Goal: Information Seeking & Learning: Learn about a topic

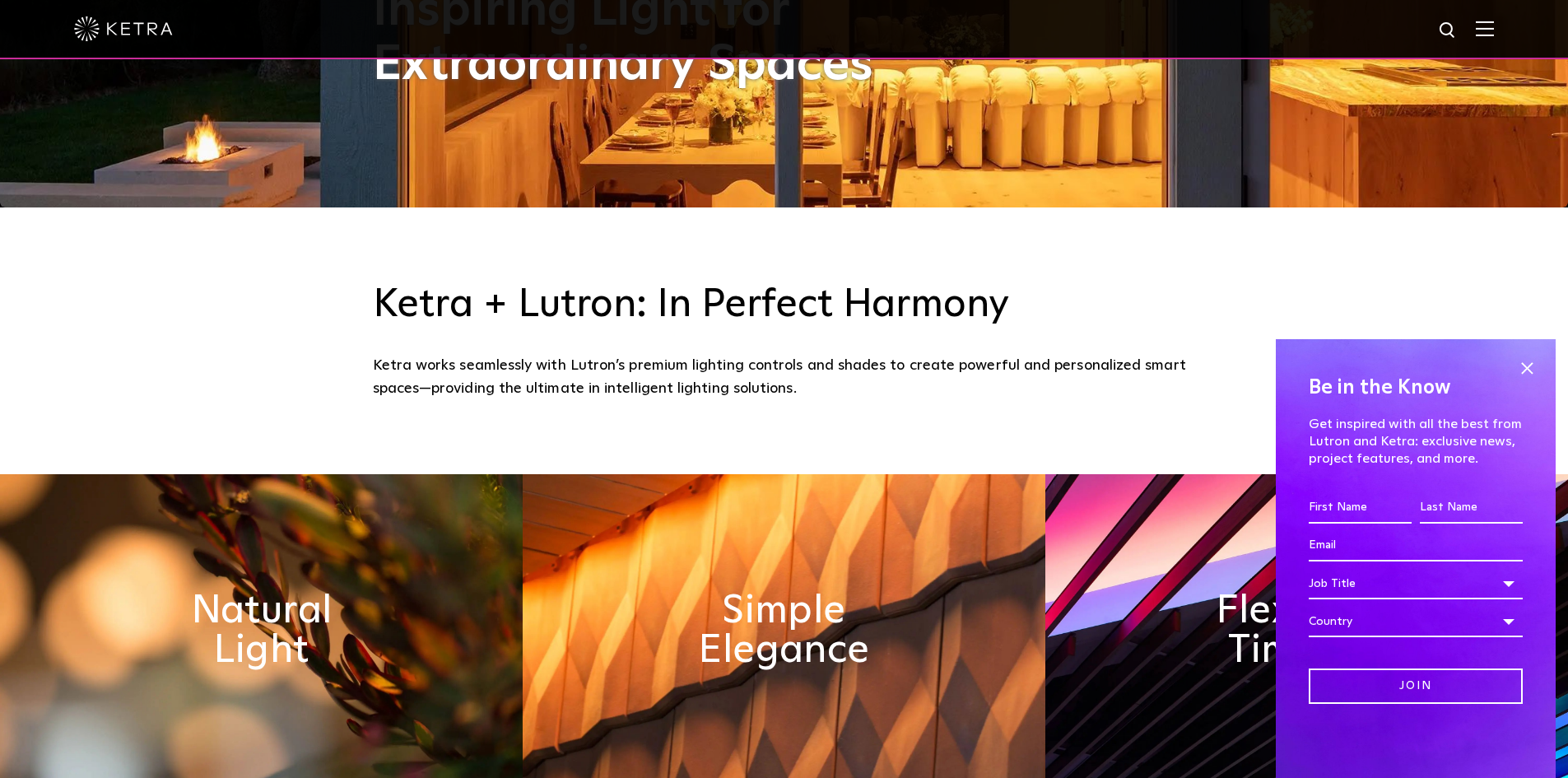
scroll to position [577, 0]
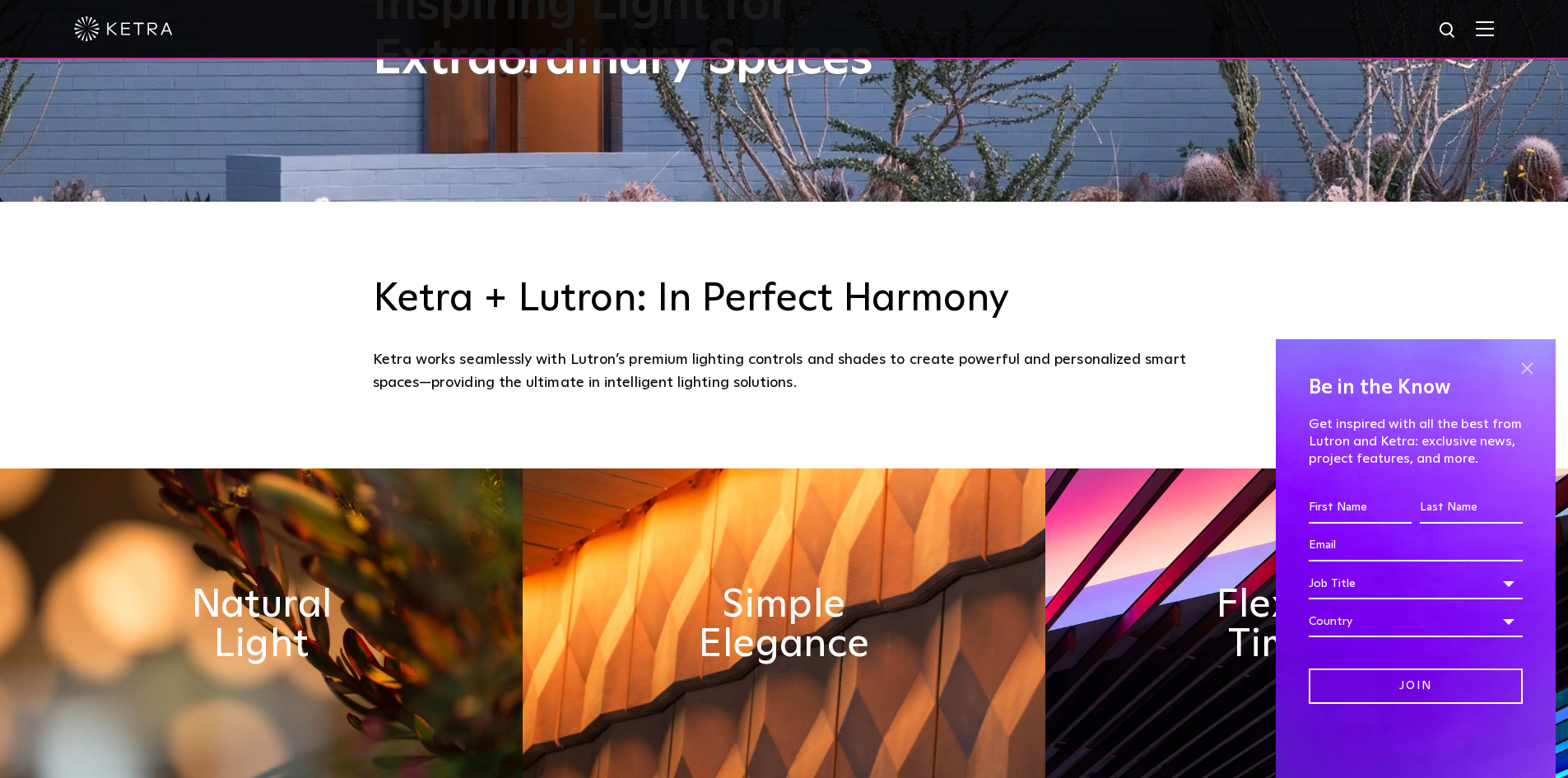
click at [1526, 364] on span at bounding box center [1527, 368] width 25 height 25
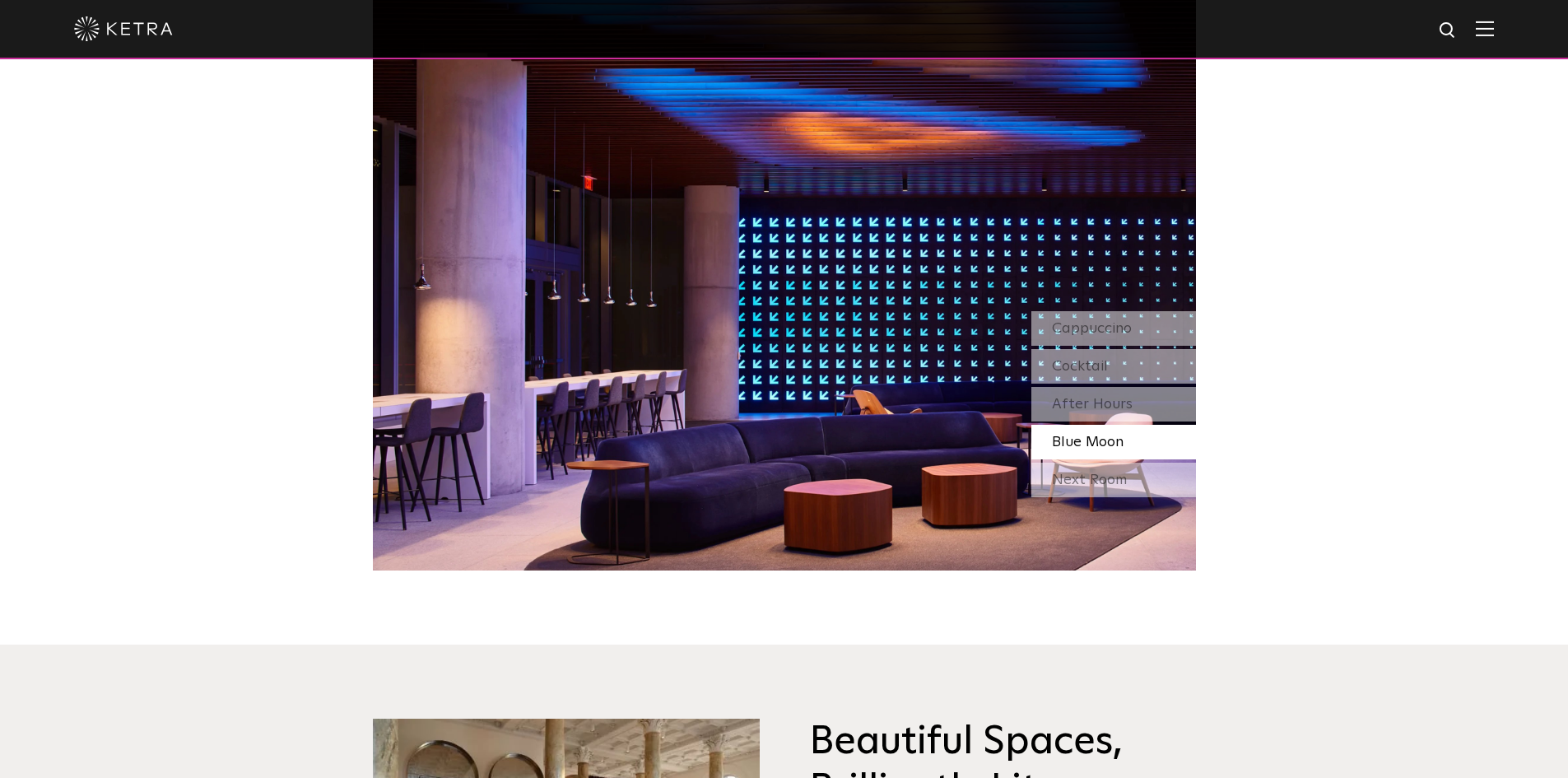
scroll to position [1564, 0]
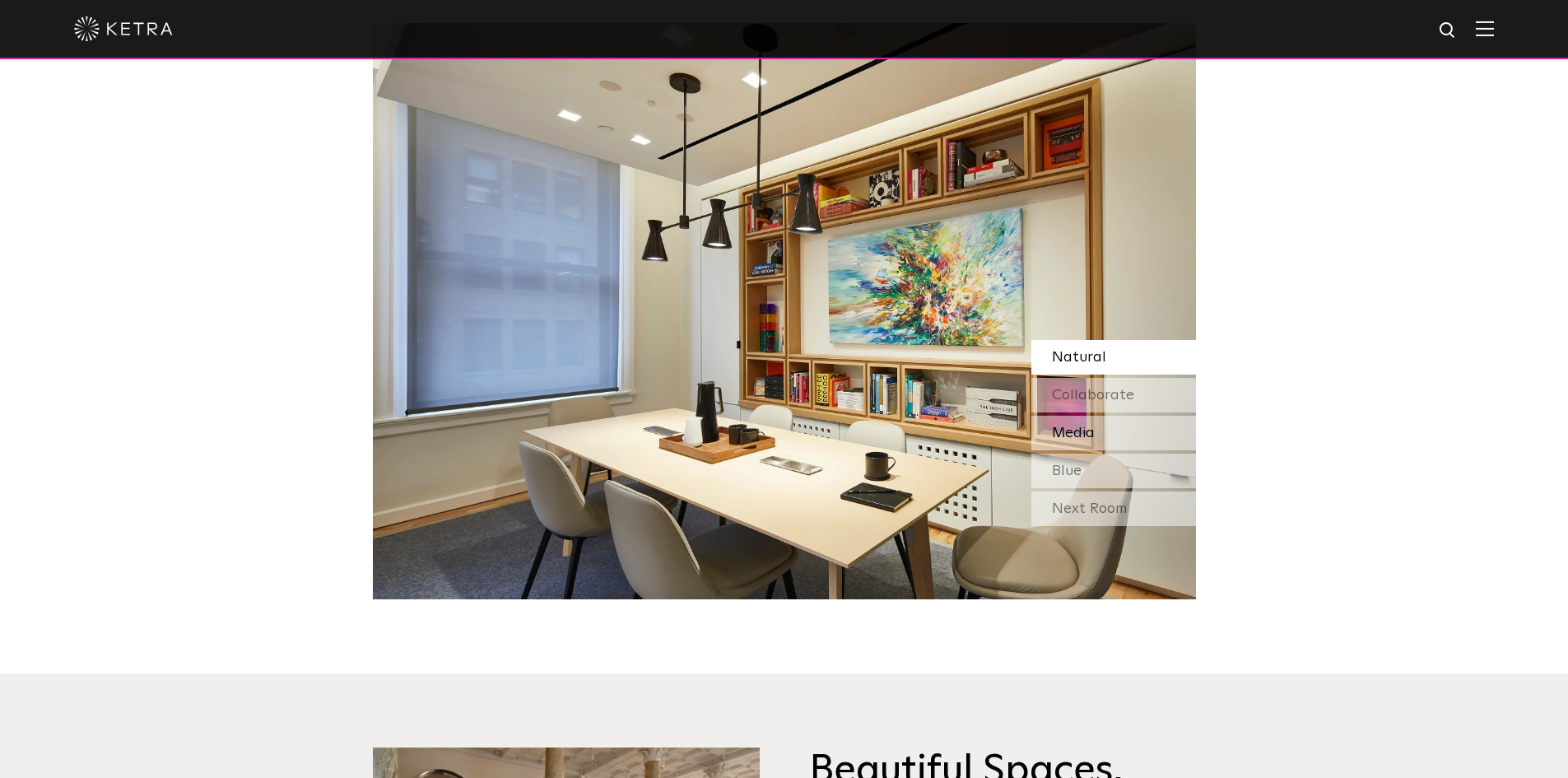
click at [1082, 430] on span "Media" at bounding box center [1073, 432] width 43 height 15
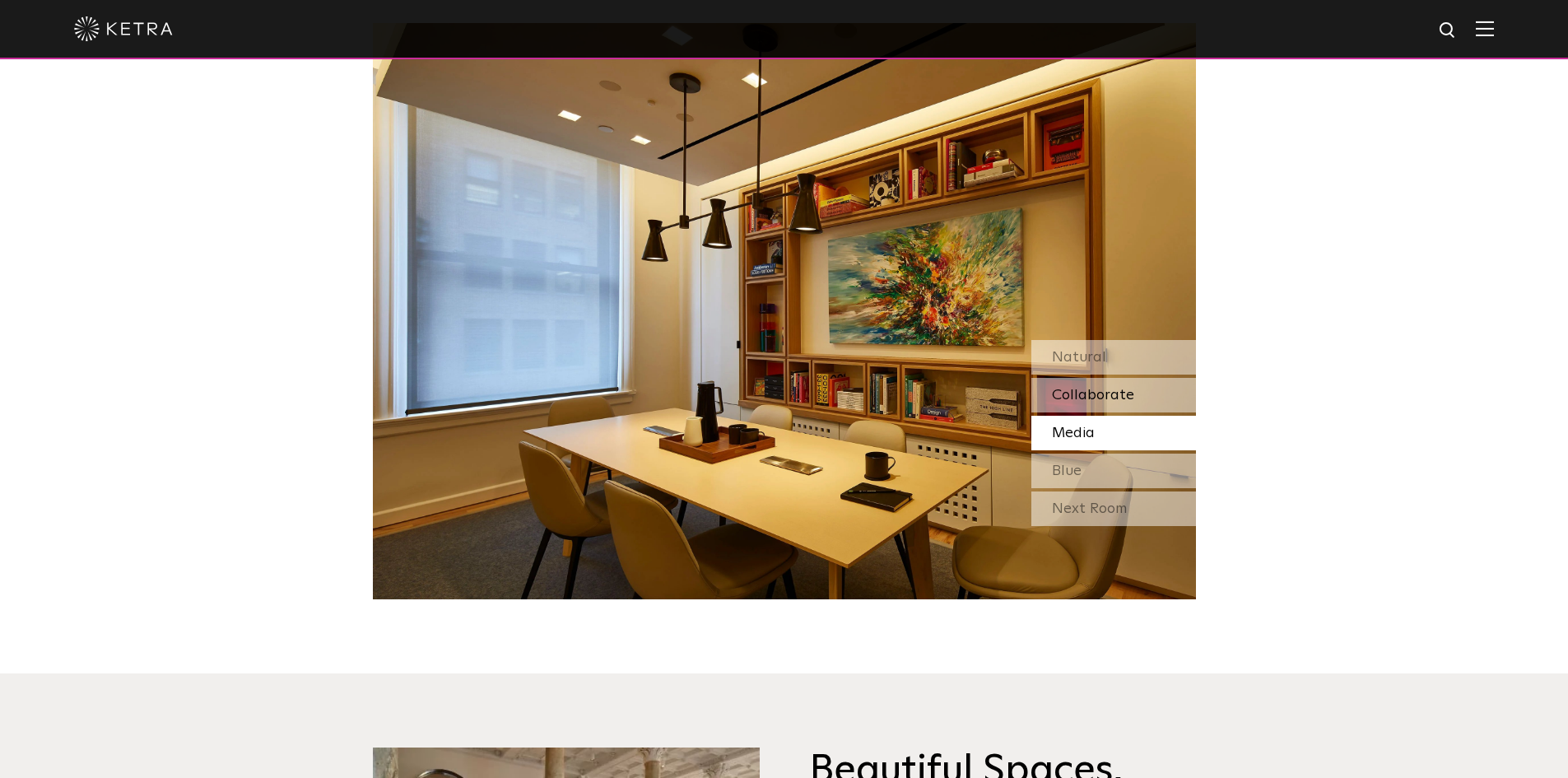
click at [1096, 388] on span "Collaborate" at bounding box center [1093, 395] width 82 height 15
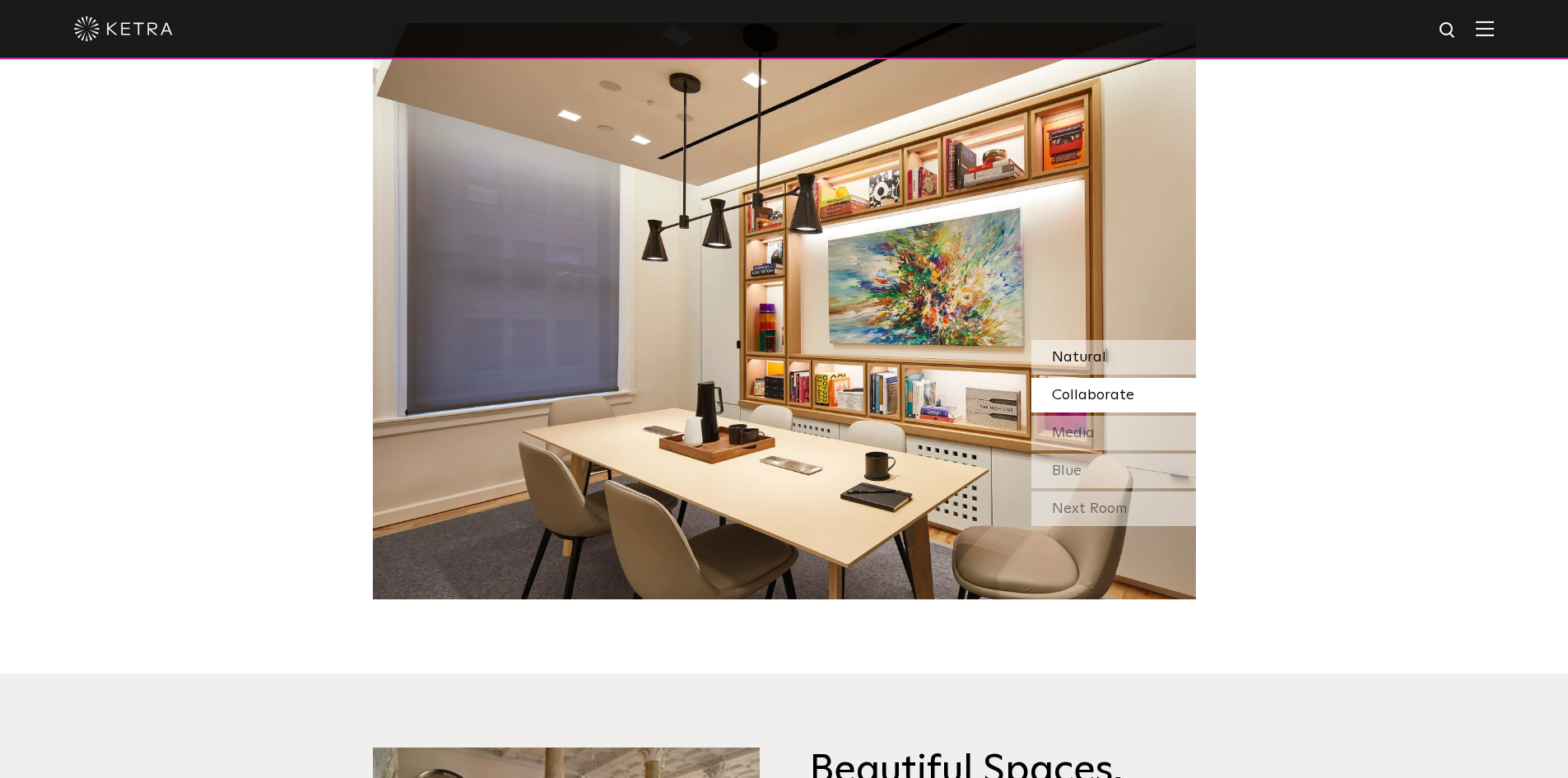
click at [1099, 355] on span "Natural" at bounding box center [1078, 357] width 55 height 15
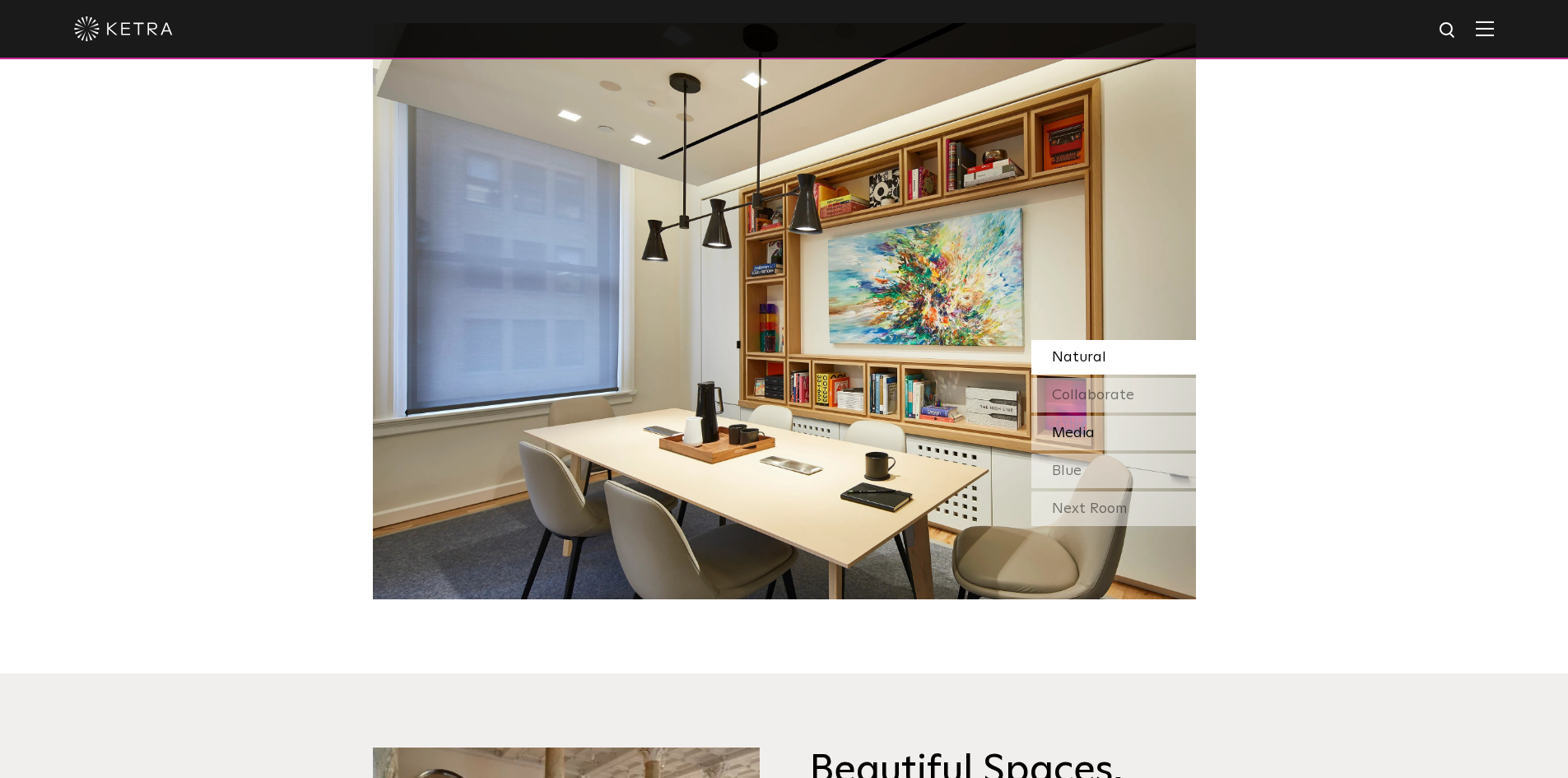
click at [1070, 437] on span "Media" at bounding box center [1073, 432] width 43 height 15
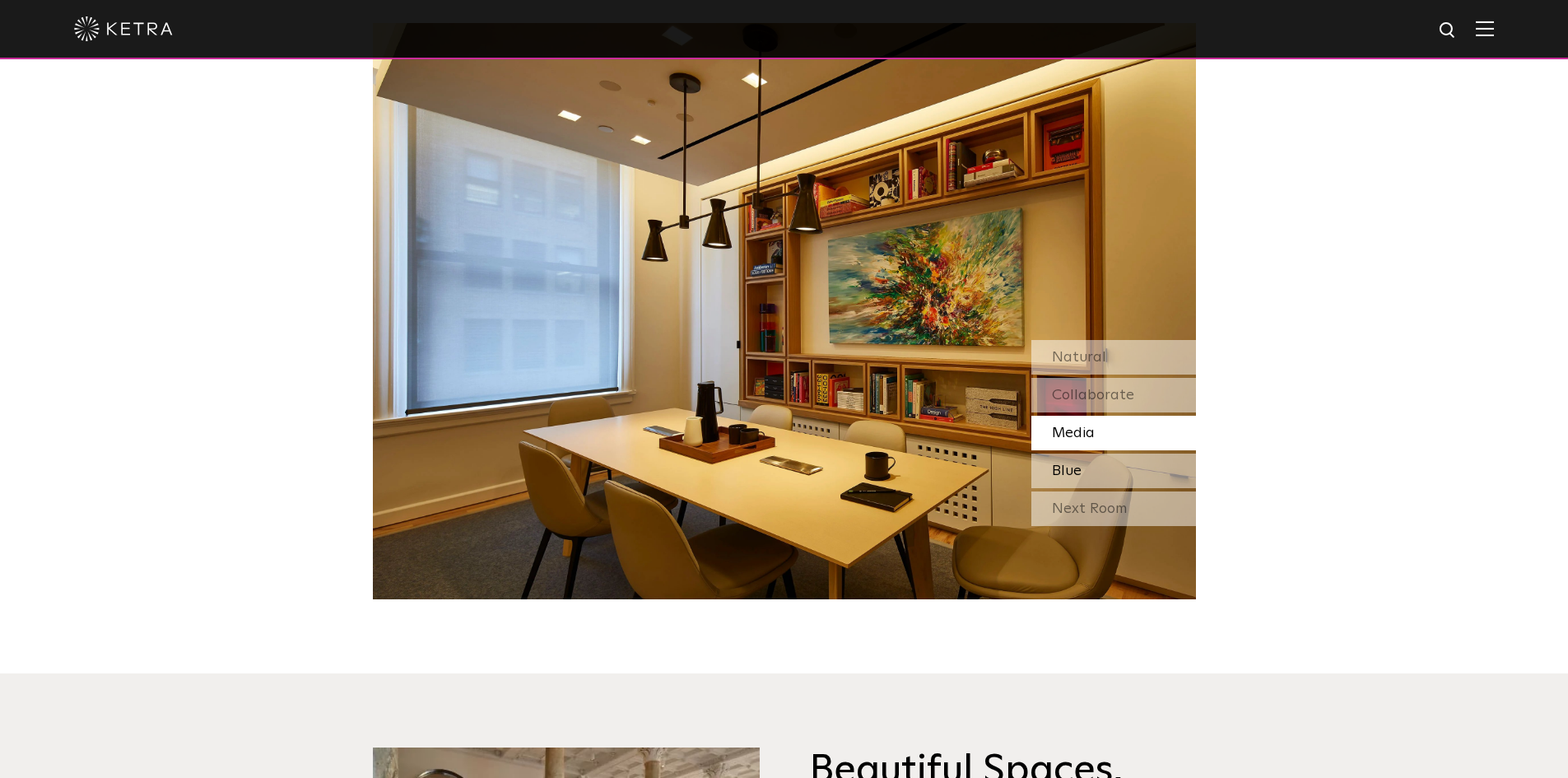
click at [1070, 464] on span "Blue" at bounding box center [1066, 471] width 30 height 15
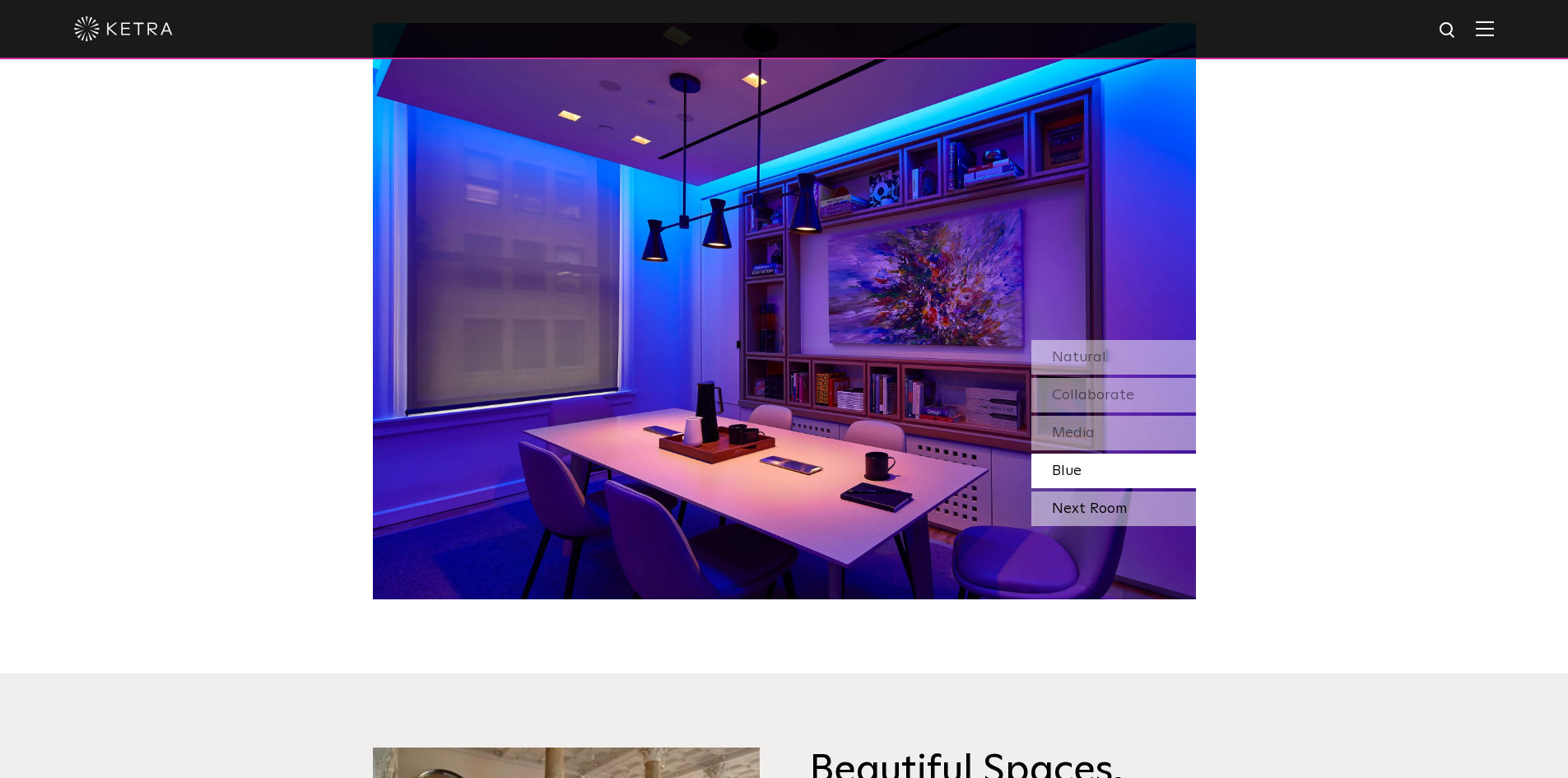
click at [1069, 506] on div "Next Room" at bounding box center [1113, 509] width 165 height 35
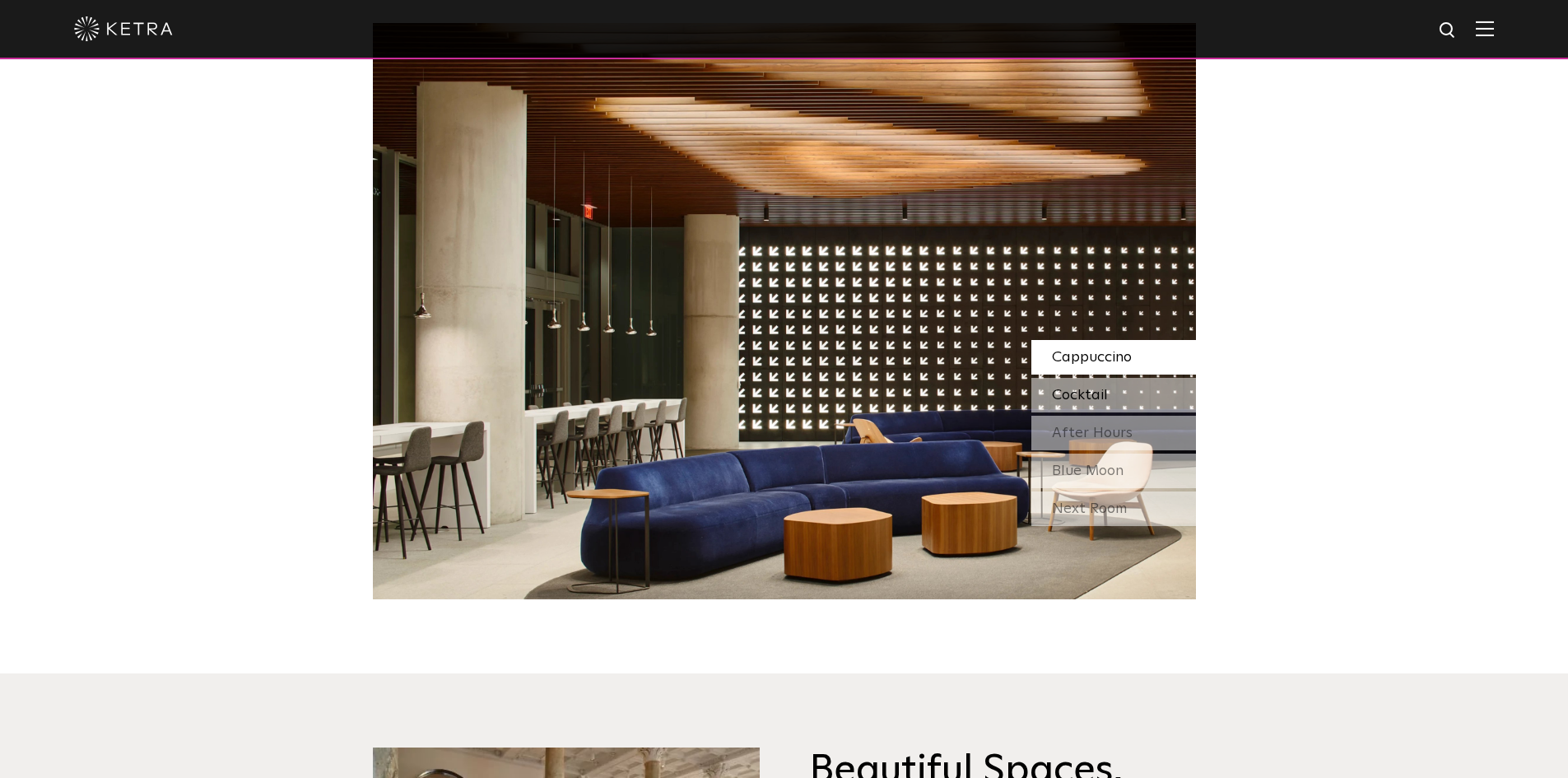
click at [1089, 394] on span "Cocktail" at bounding box center [1079, 395] width 56 height 15
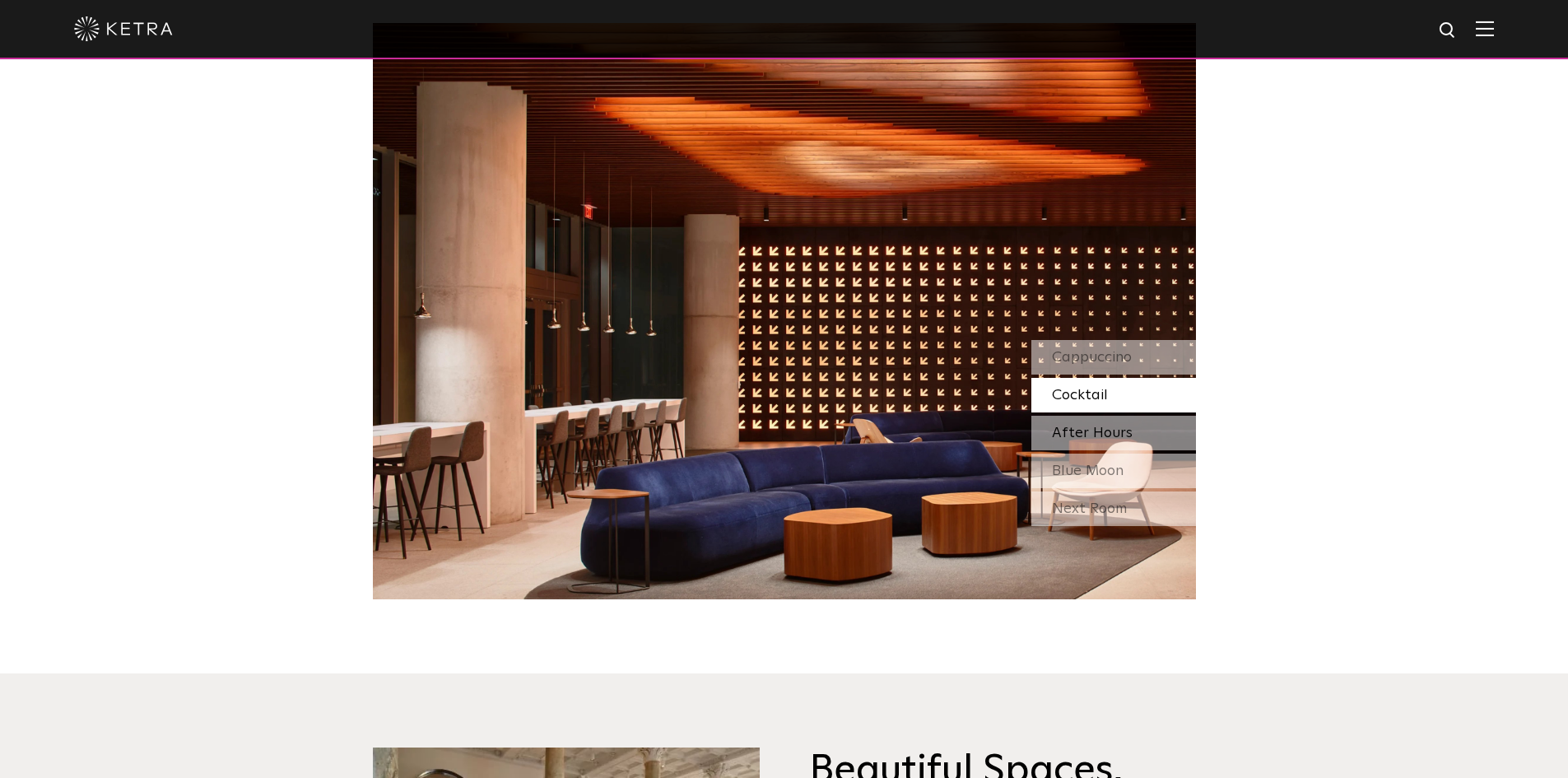
click at [1085, 430] on span "After Hours" at bounding box center [1092, 432] width 81 height 15
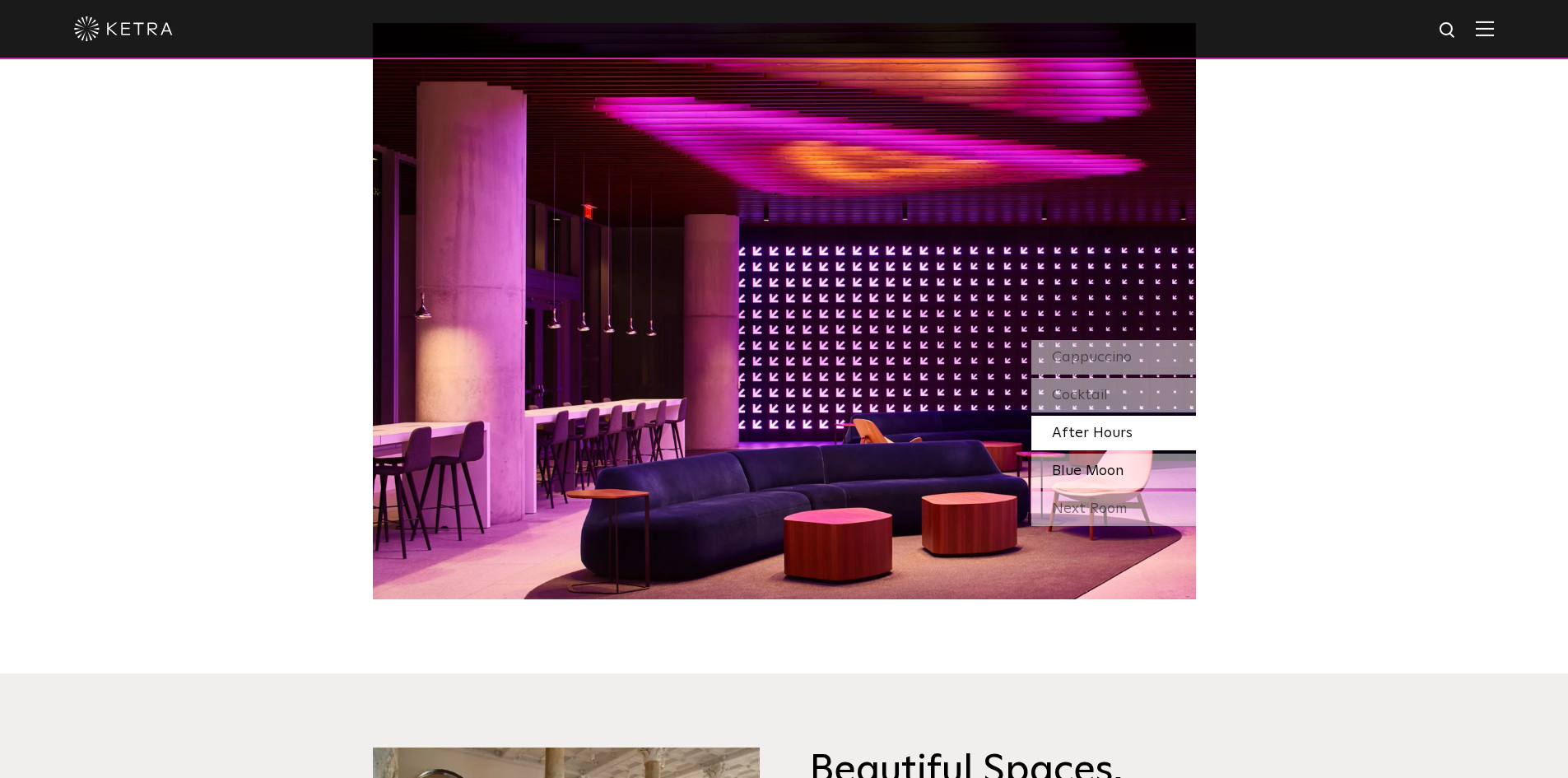
click at [1080, 474] on span "Blue Moon" at bounding box center [1087, 471] width 72 height 15
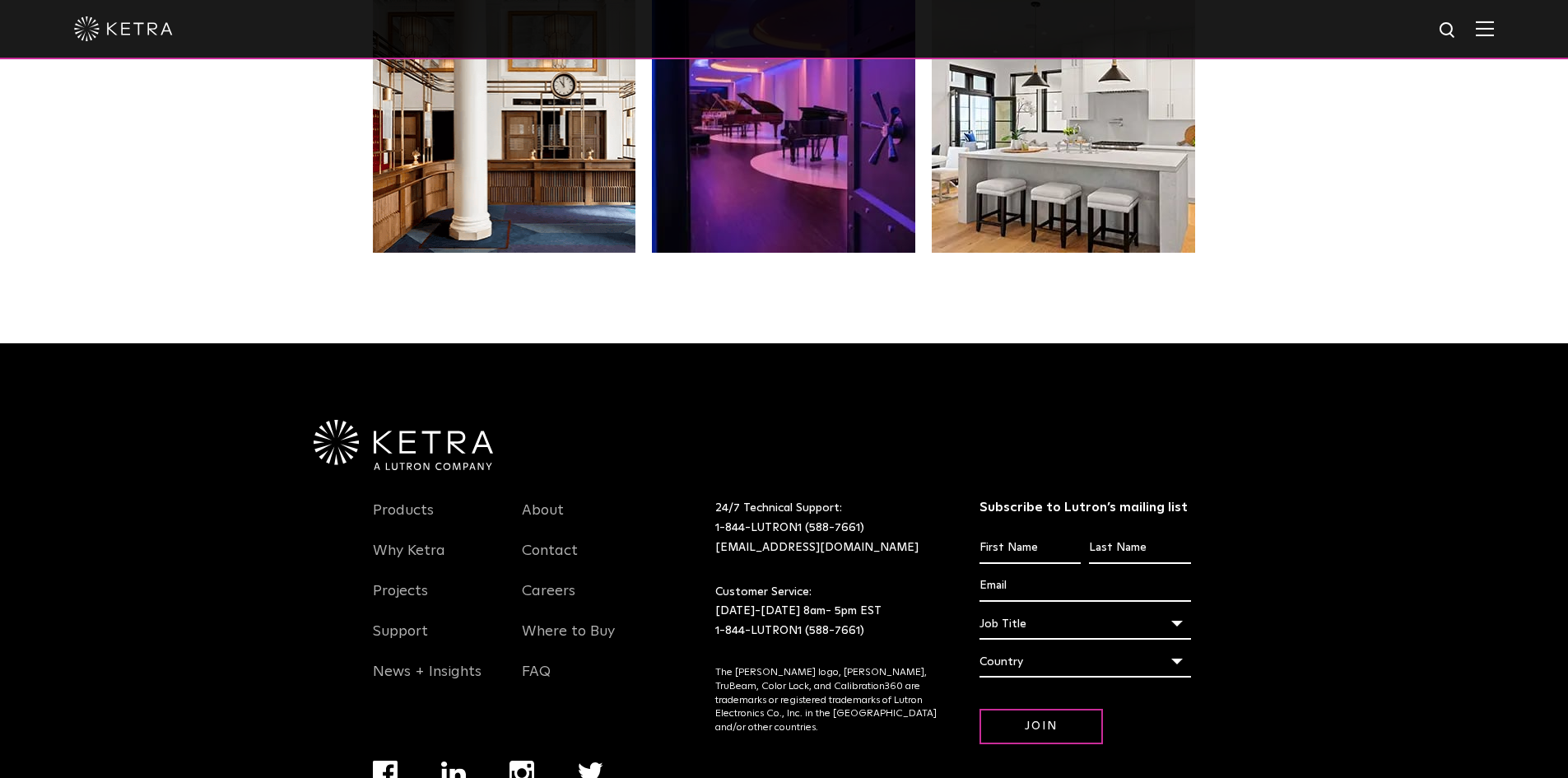
scroll to position [3375, 0]
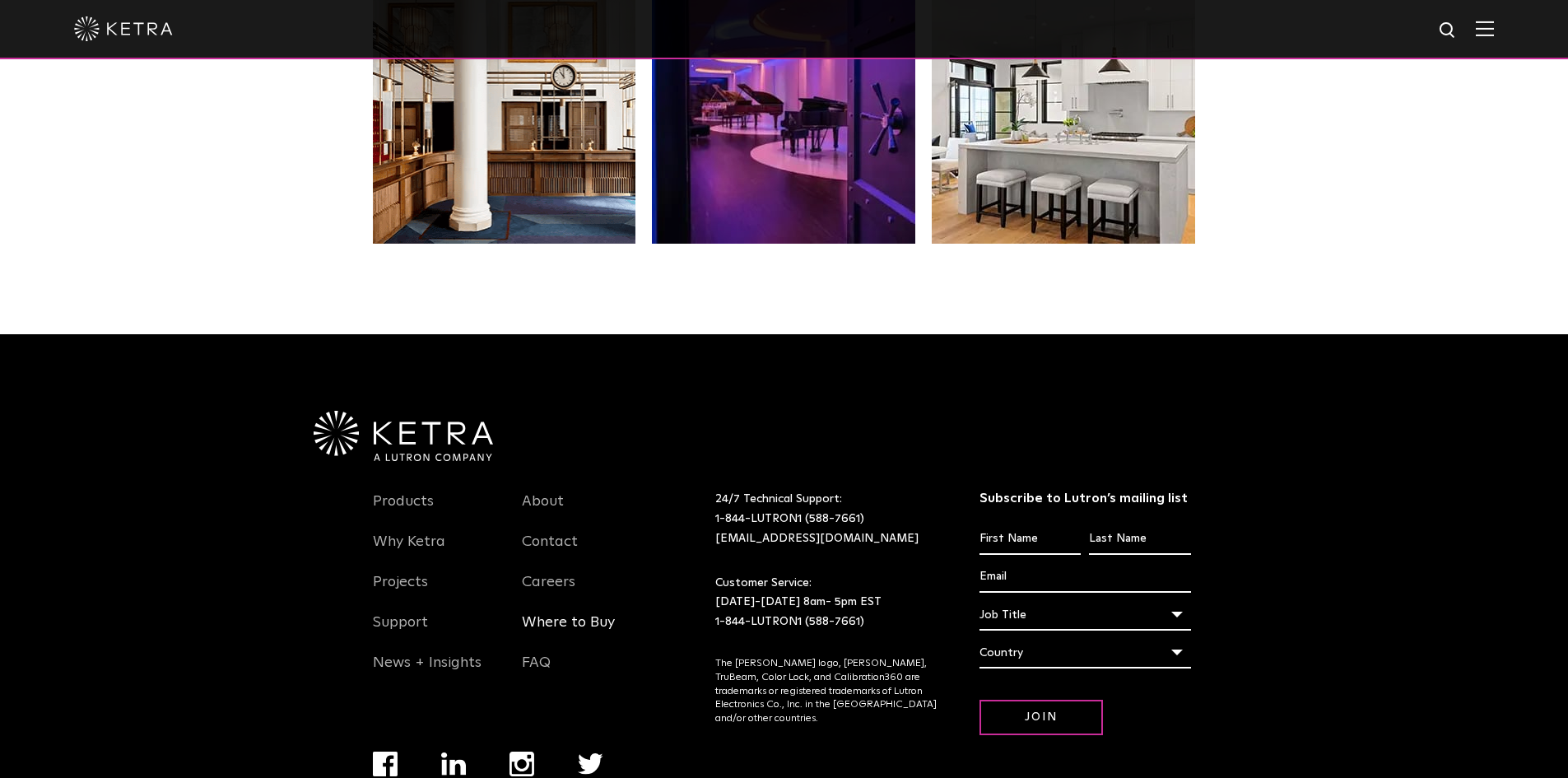
click at [568, 627] on link "Where to Buy" at bounding box center [568, 632] width 93 height 38
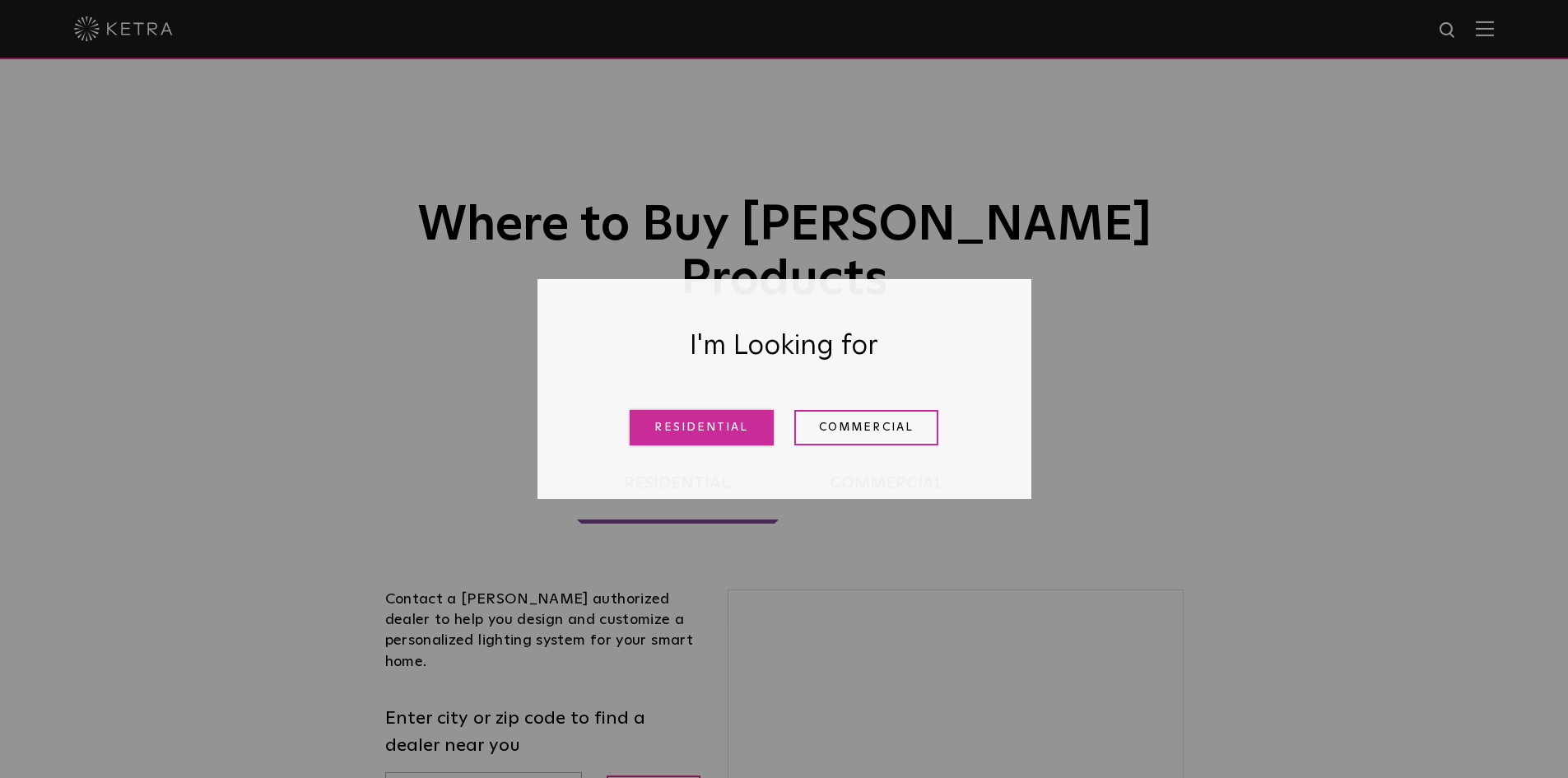
click at [723, 426] on link "Residential" at bounding box center [701, 428] width 144 height 36
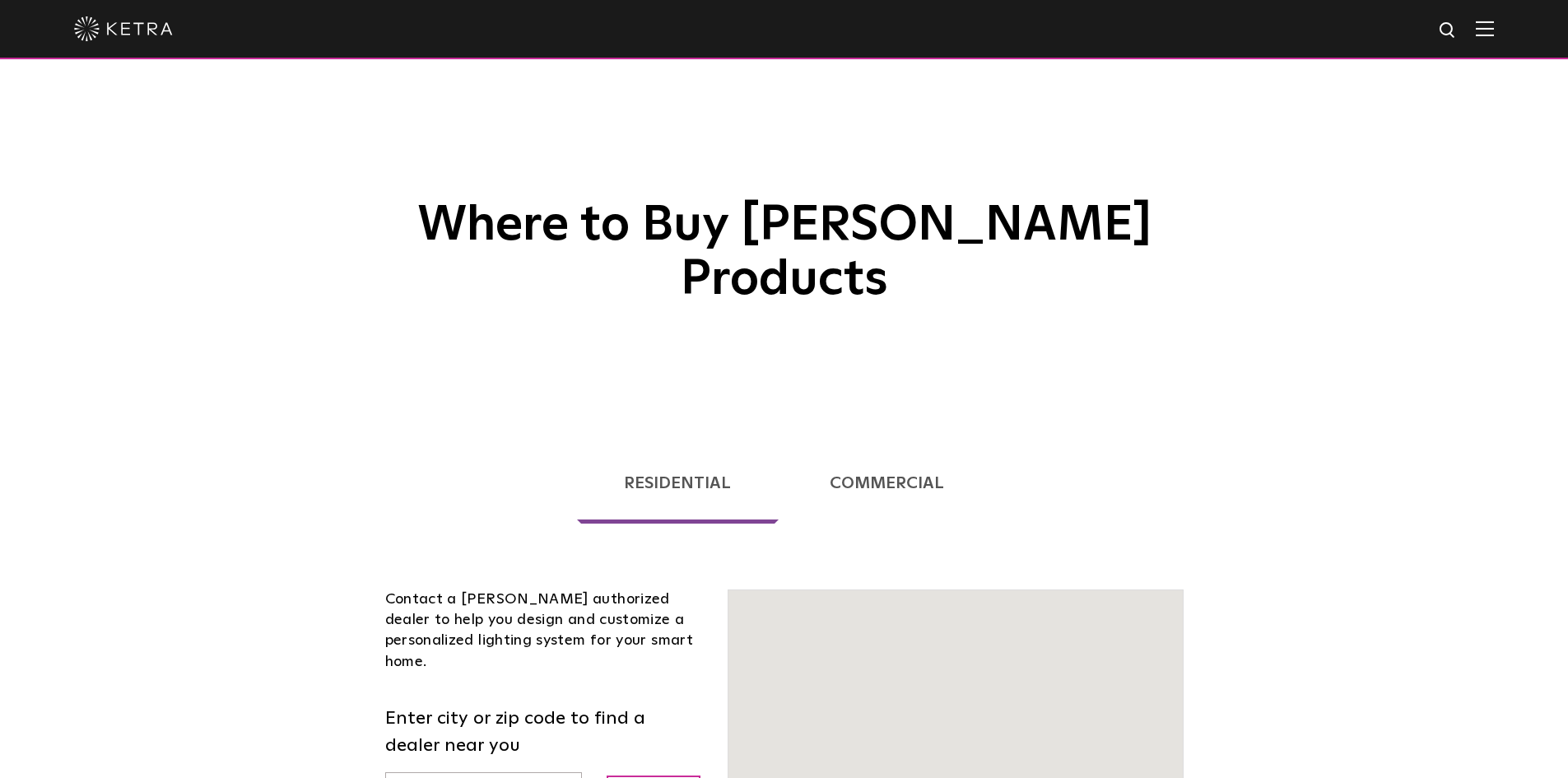
scroll to position [420, 0]
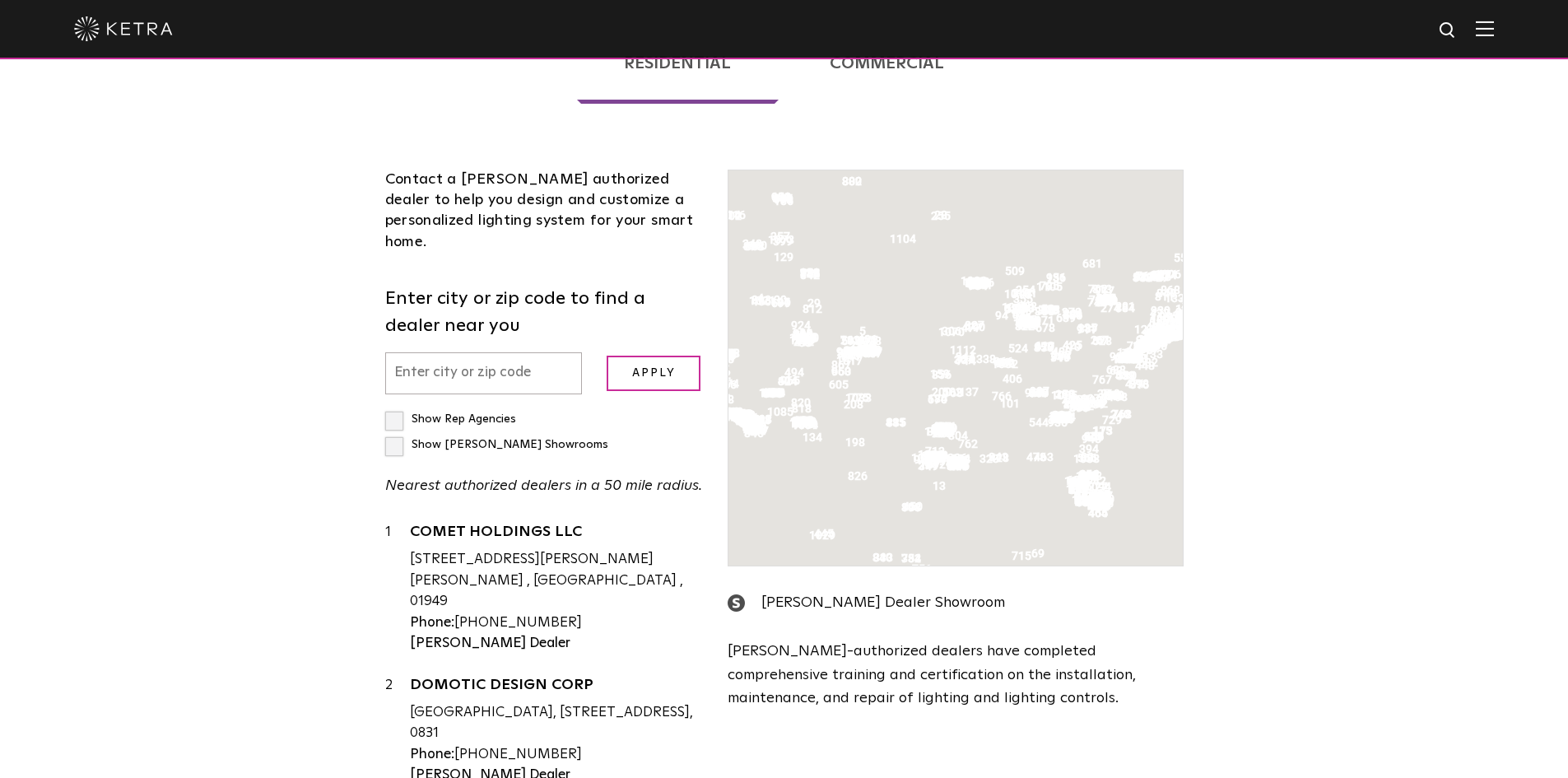
click at [458, 394] on input "text" at bounding box center [483, 373] width 198 height 42
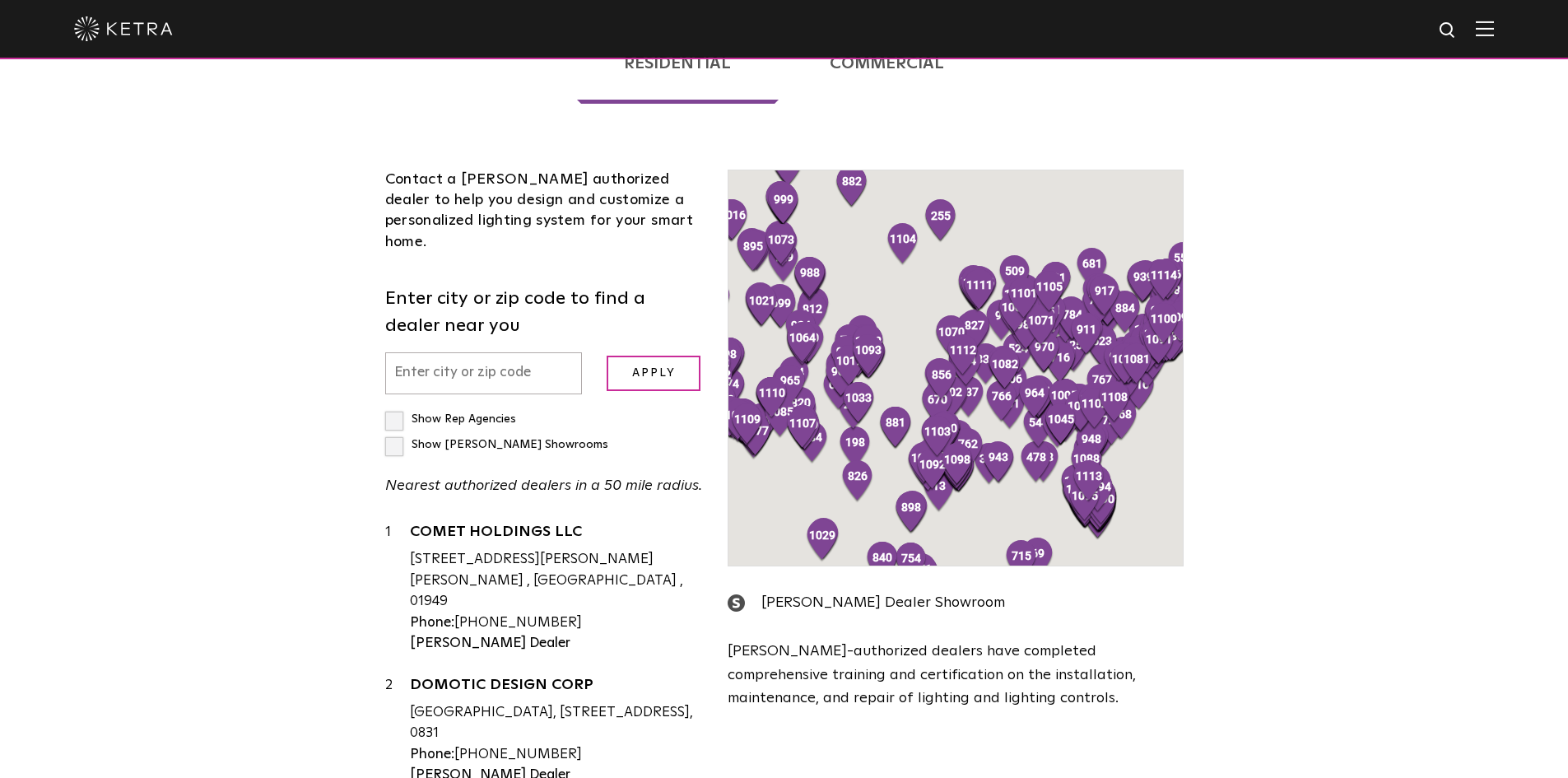
scroll to position [173, 0]
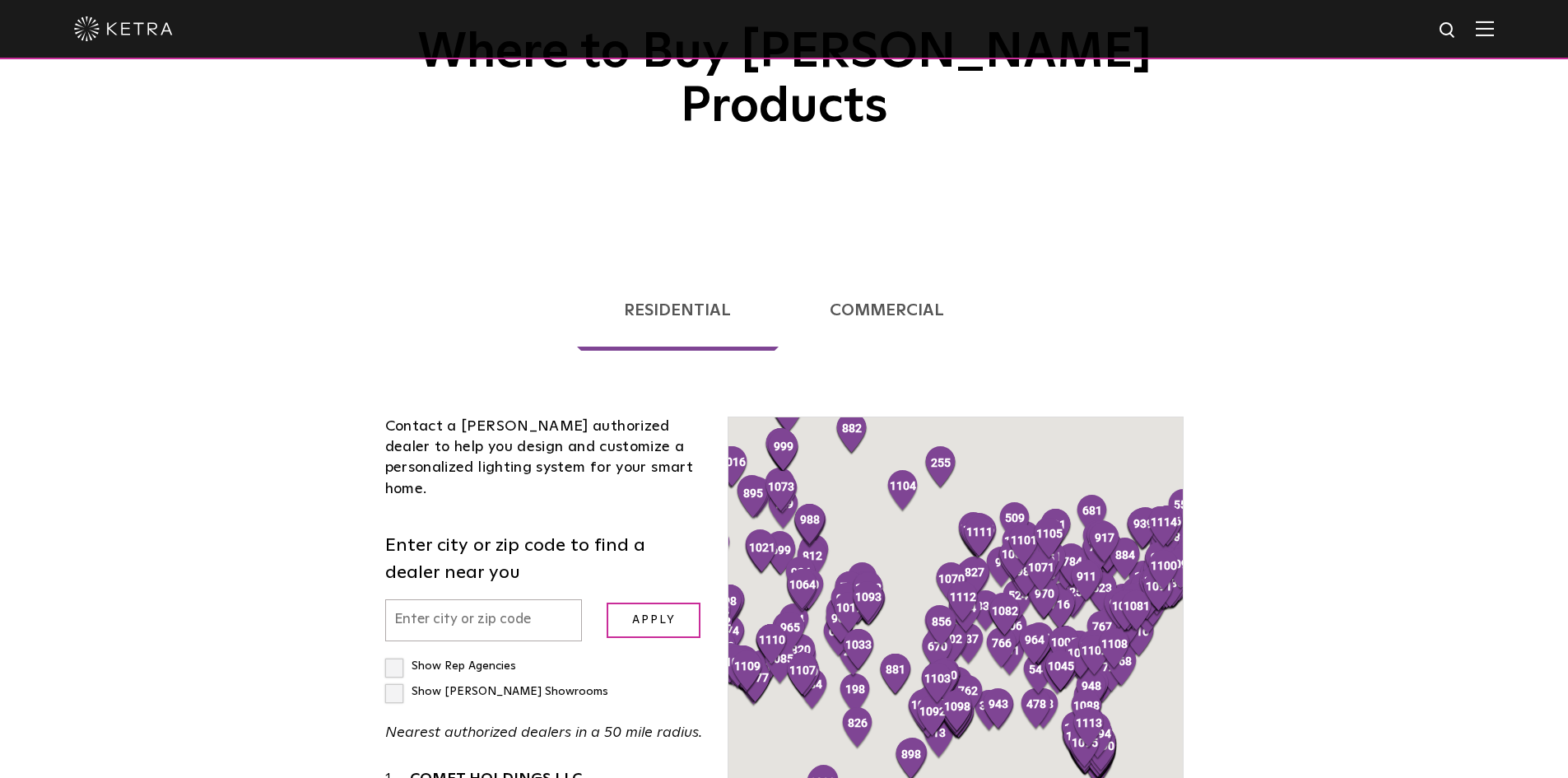
click at [449, 599] on input "text" at bounding box center [483, 620] width 198 height 42
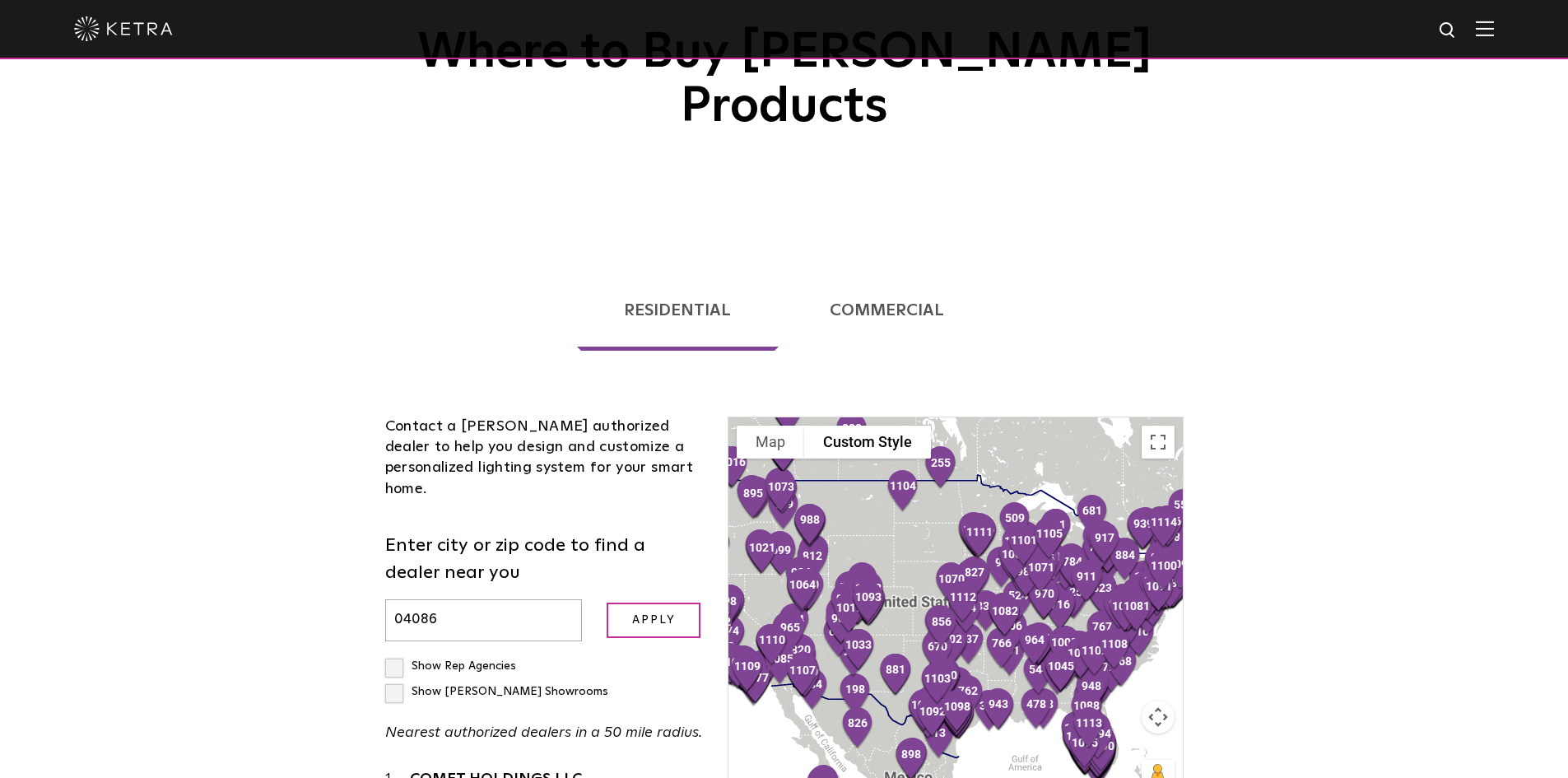
type input "04086"
click at [607, 603] on input "Apply" at bounding box center [653, 620] width 94 height 36
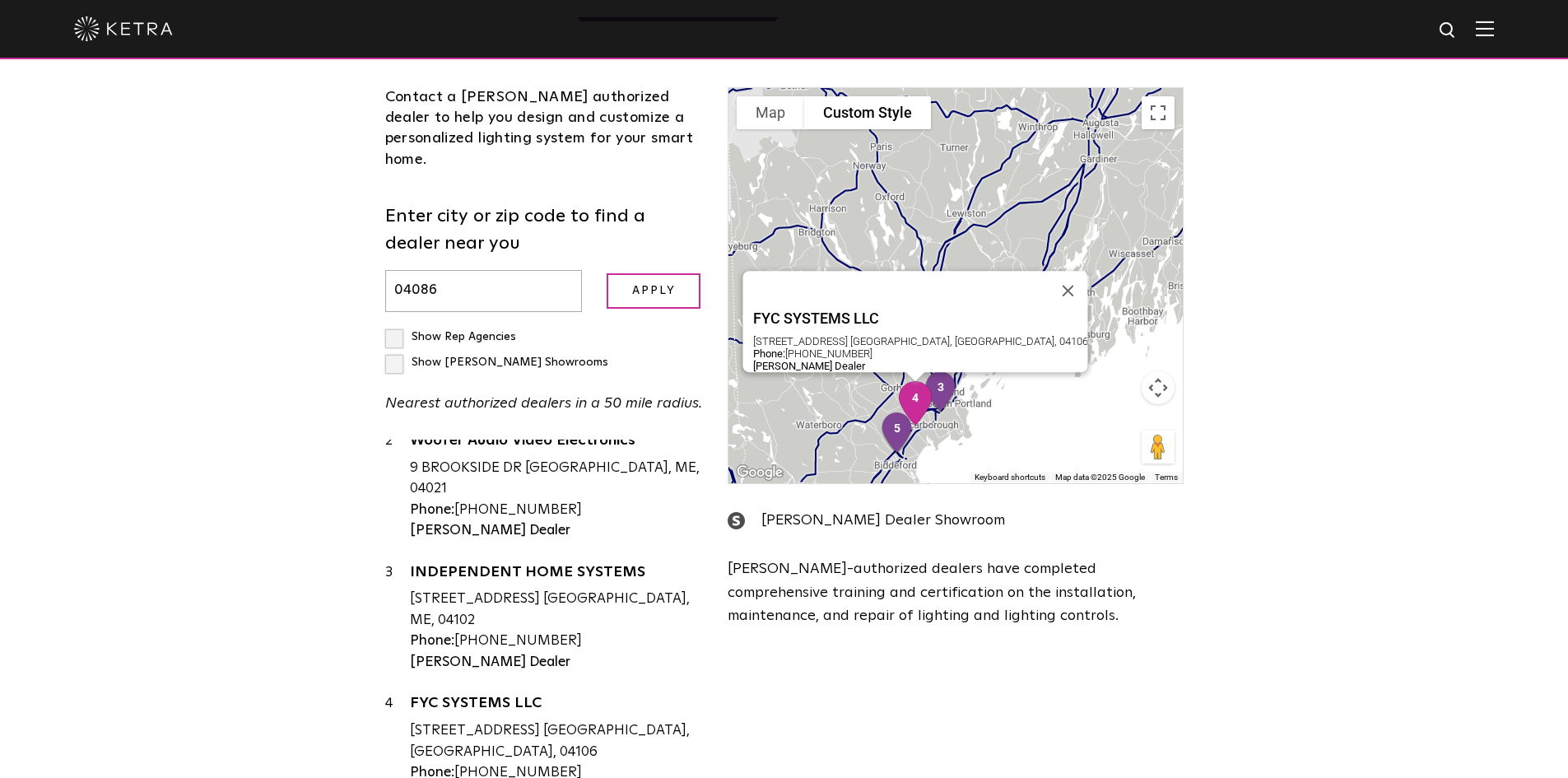
scroll to position [134, 0]
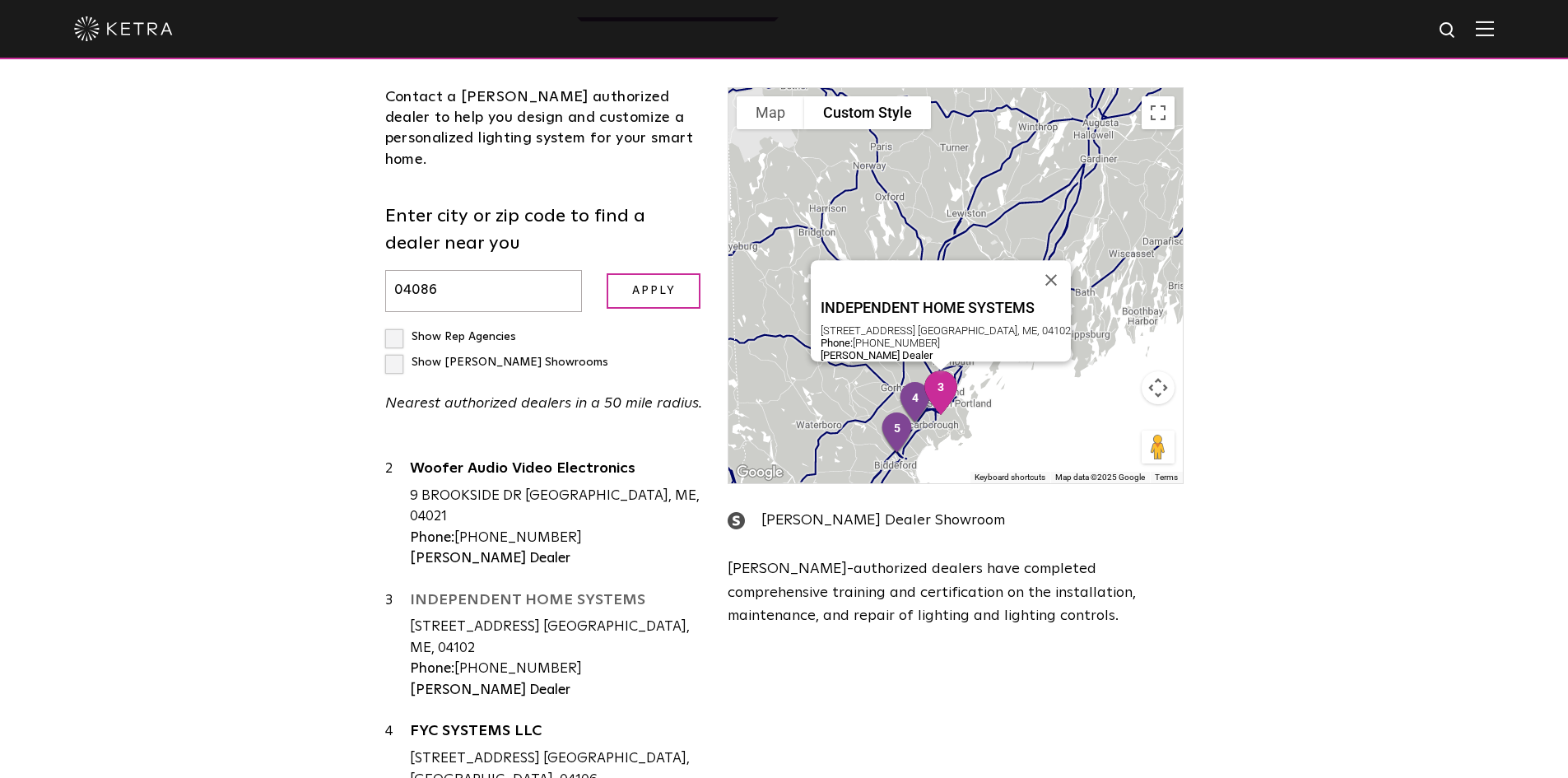
click at [511, 593] on link "INDEPENDENT HOME SYSTEMS" at bounding box center [557, 603] width 294 height 21
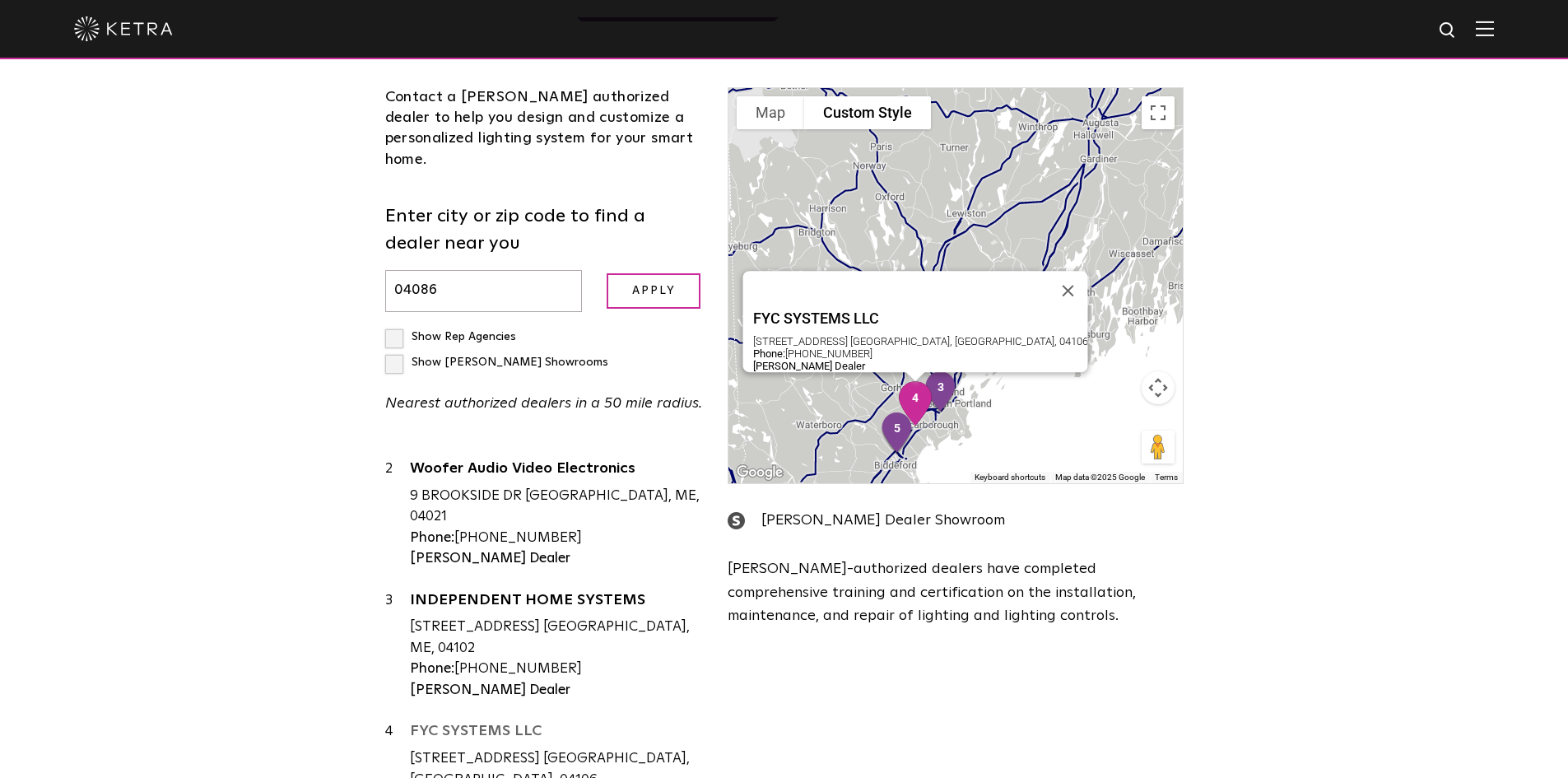
click at [481, 723] on link "FYC SYSTEMS LLC" at bounding box center [557, 733] width 294 height 21
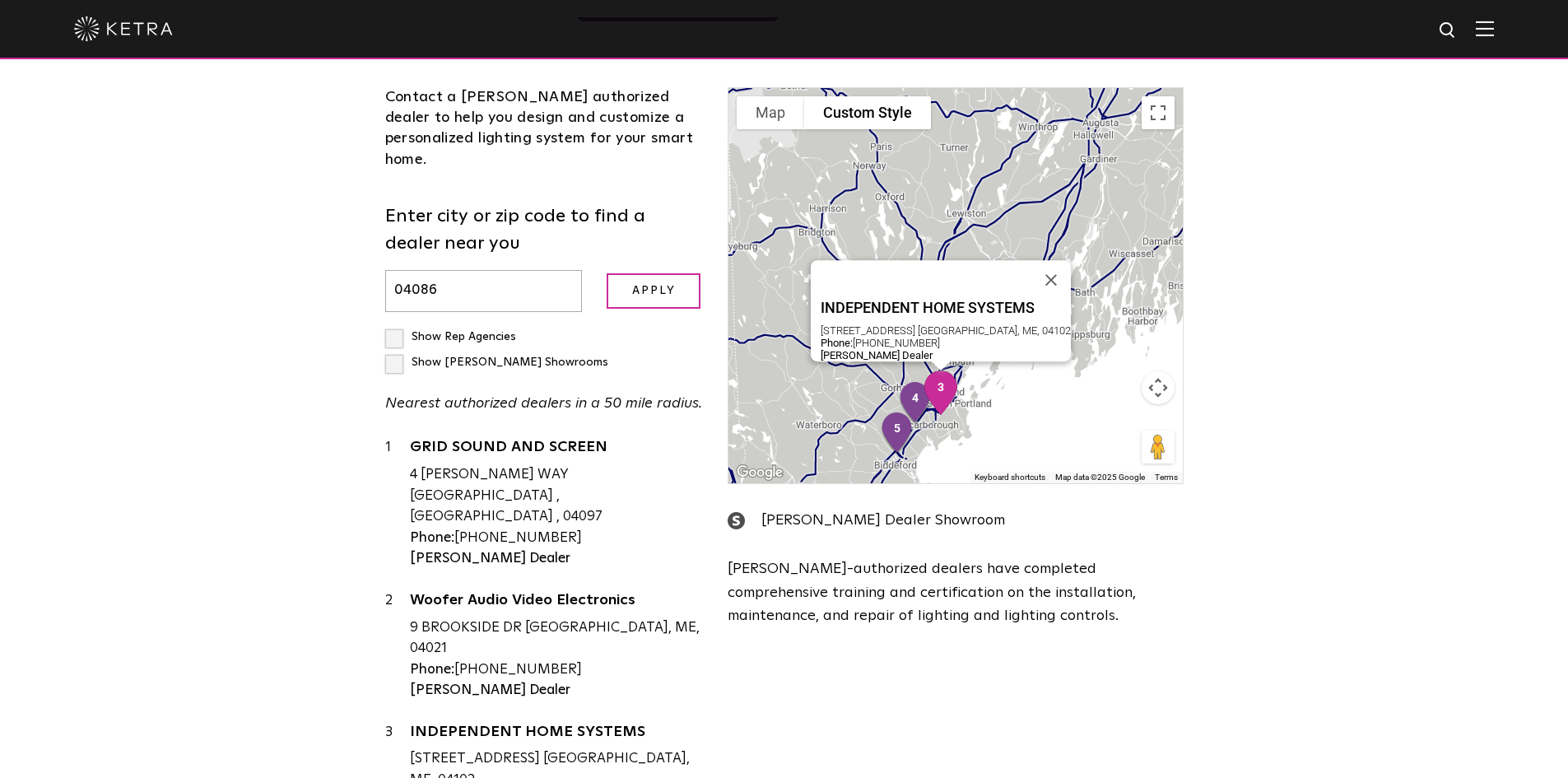
scroll to position [0, 0]
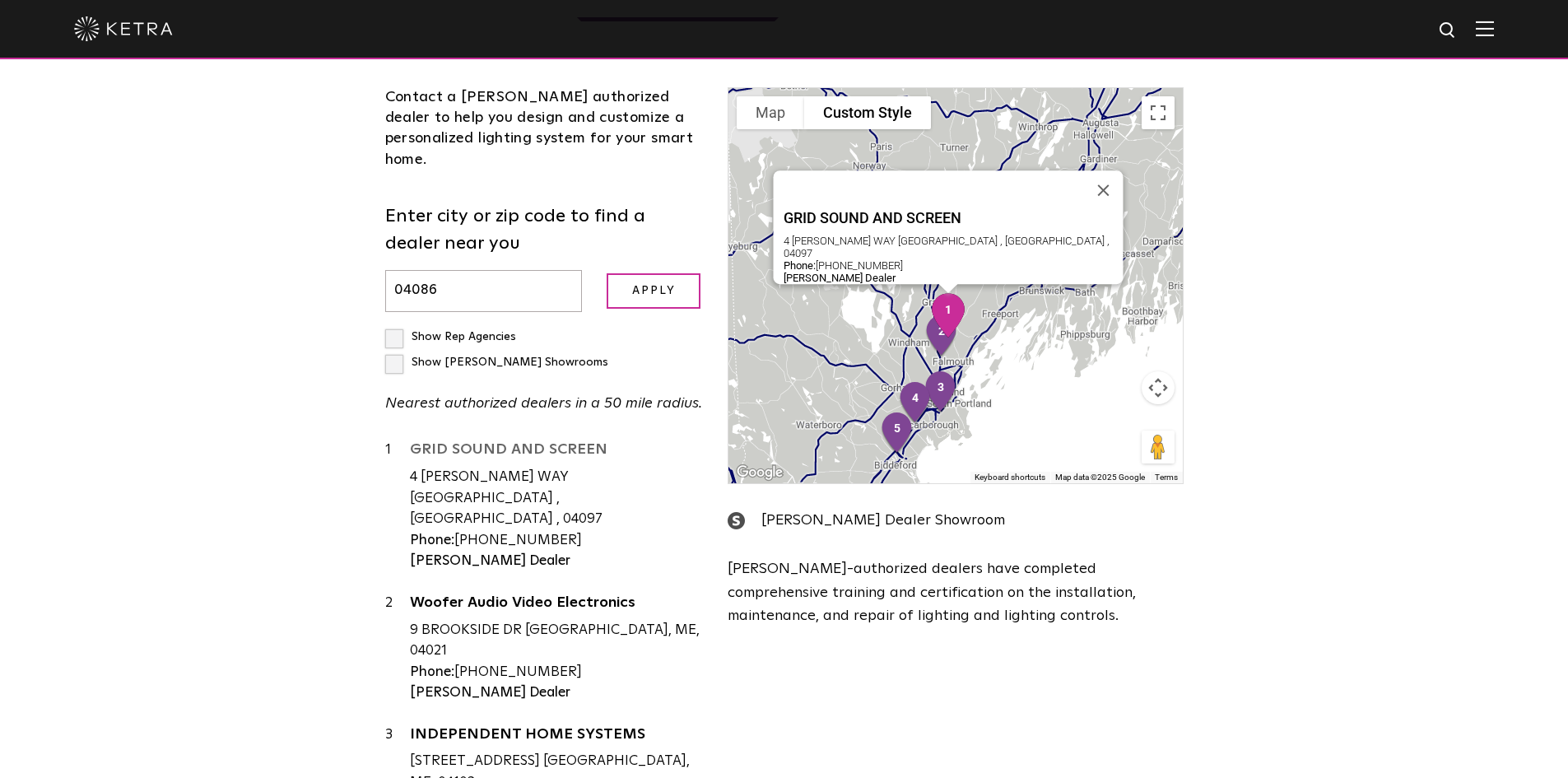
click at [487, 442] on link "GRID SOUND AND SCREEN" at bounding box center [557, 452] width 294 height 21
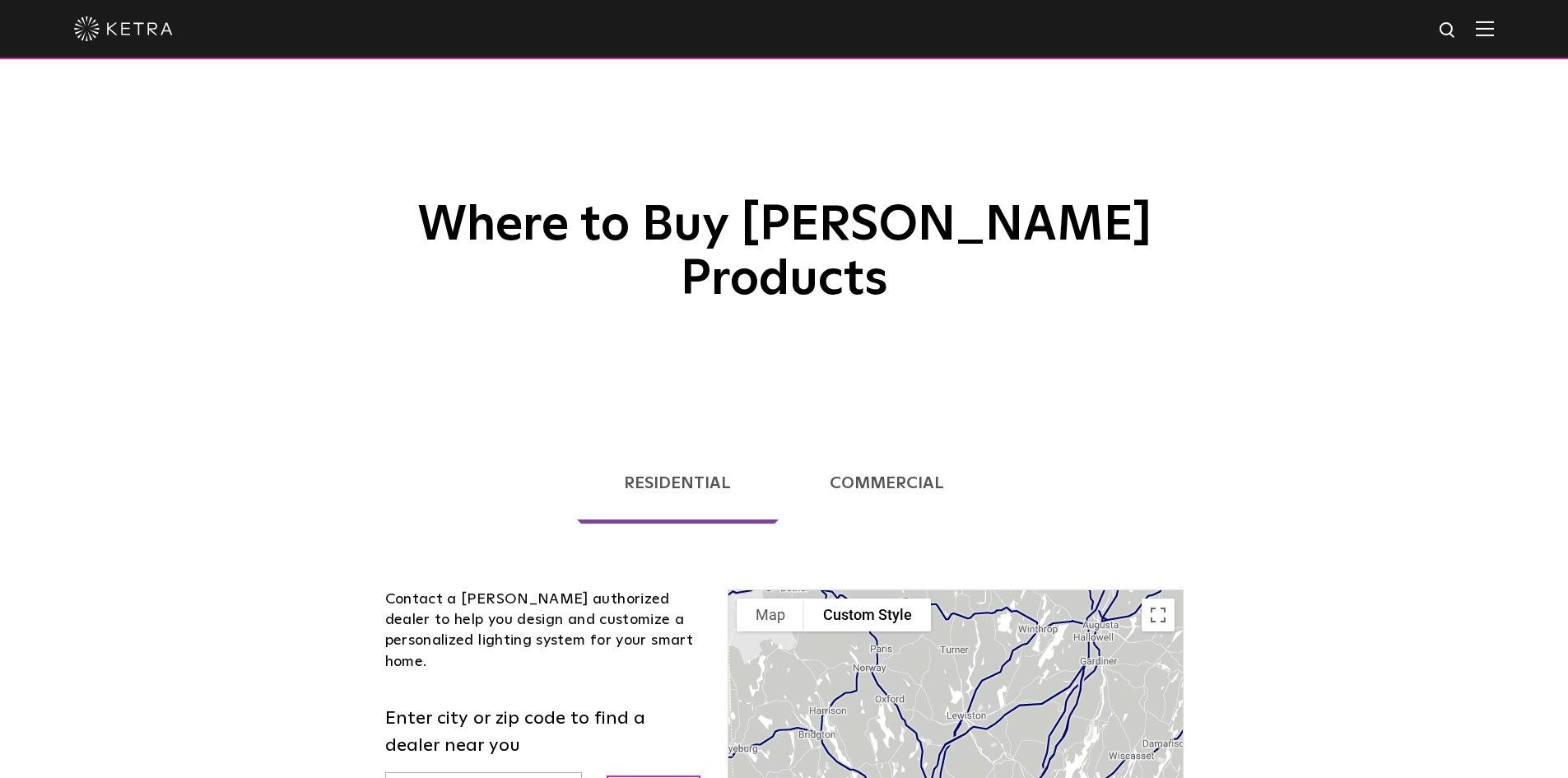
click at [1494, 24] on img at bounding box center [1485, 28] width 18 height 15
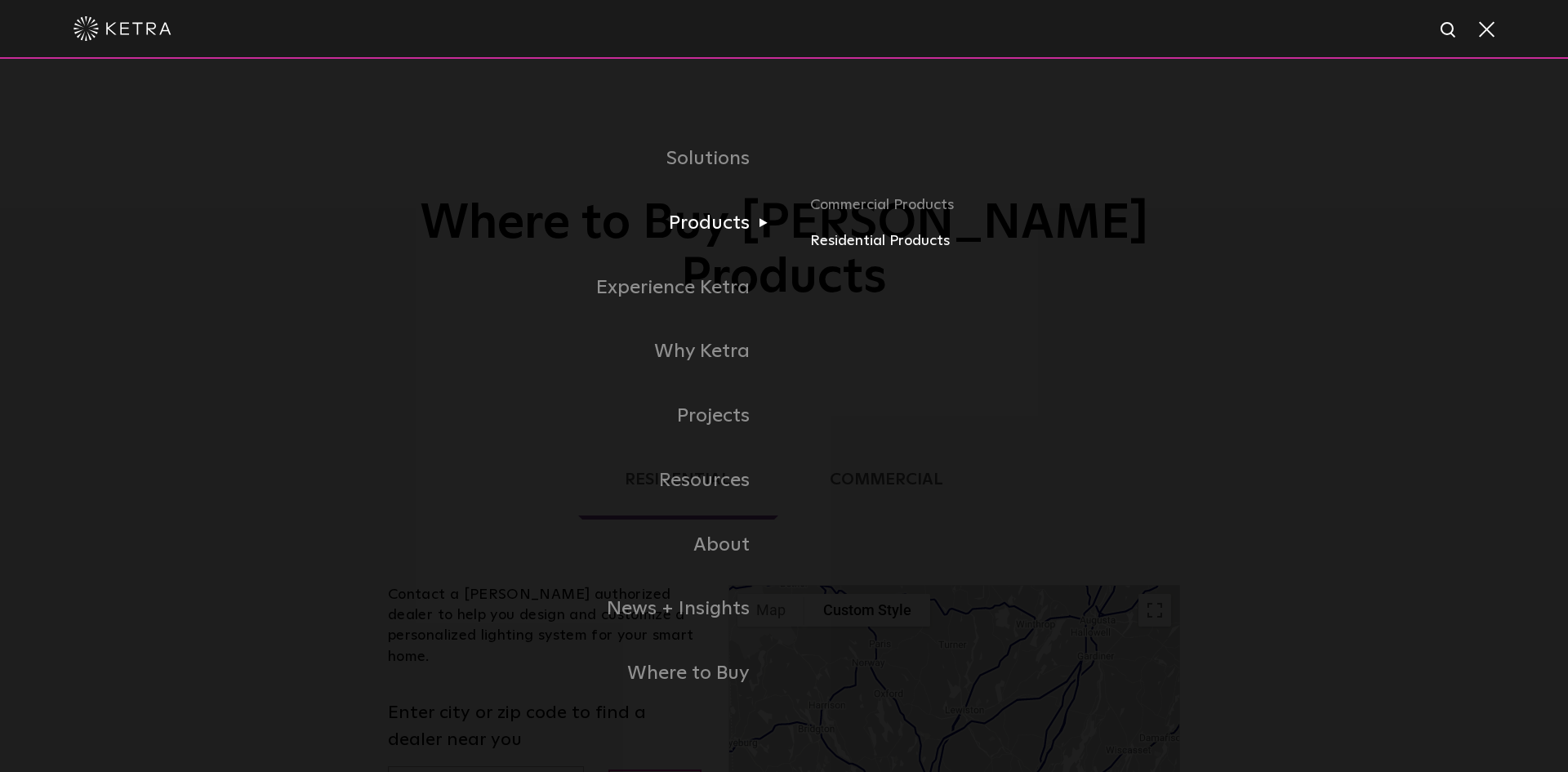
click at [869, 245] on link "Residential Products" at bounding box center [1001, 241] width 382 height 24
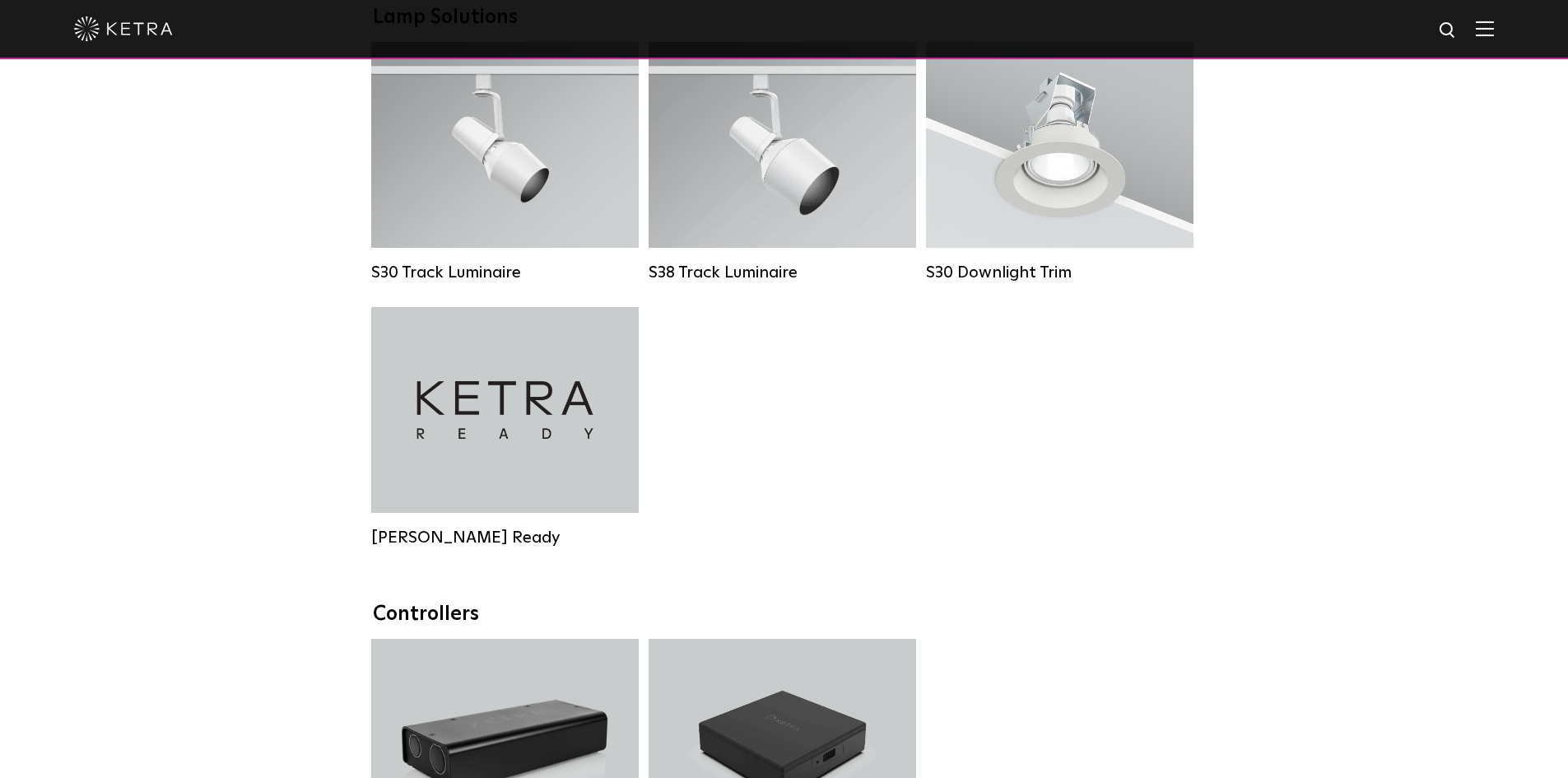
scroll to position [1317, 0]
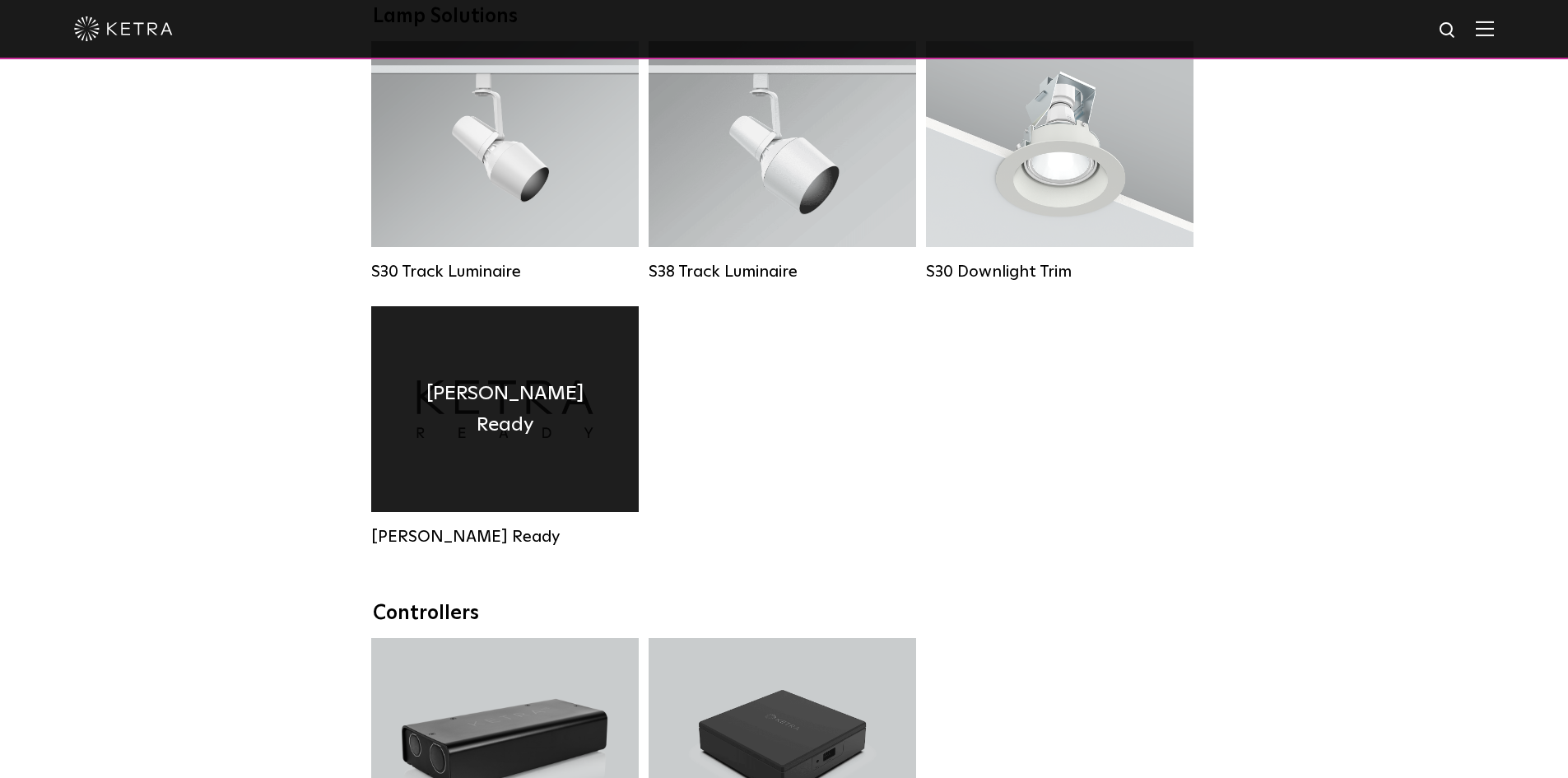
click at [486, 436] on h4 "Ketra Ready" at bounding box center [505, 409] width 218 height 64
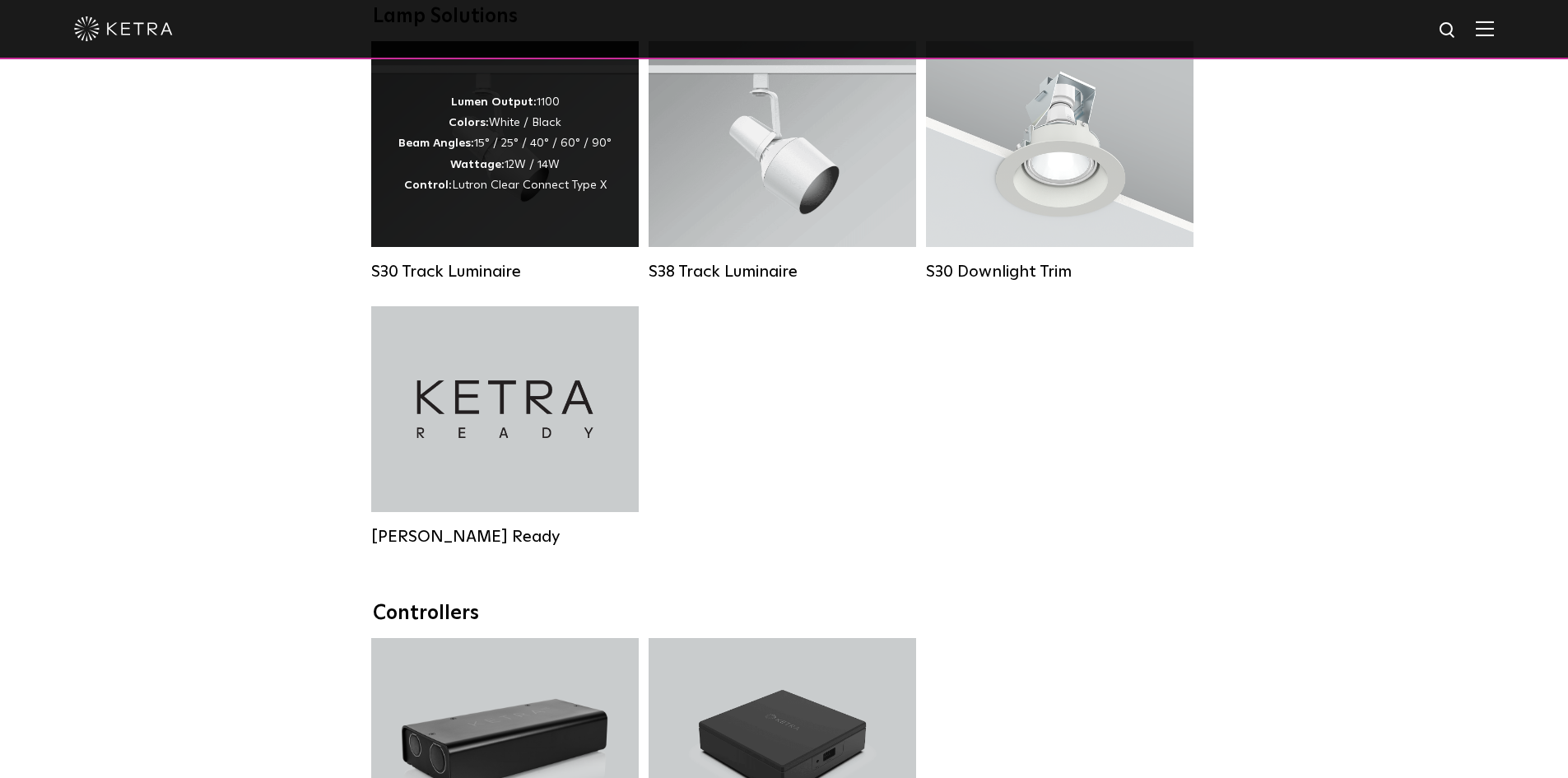
click at [491, 170] on strong "Wattage:" at bounding box center [477, 164] width 55 height 12
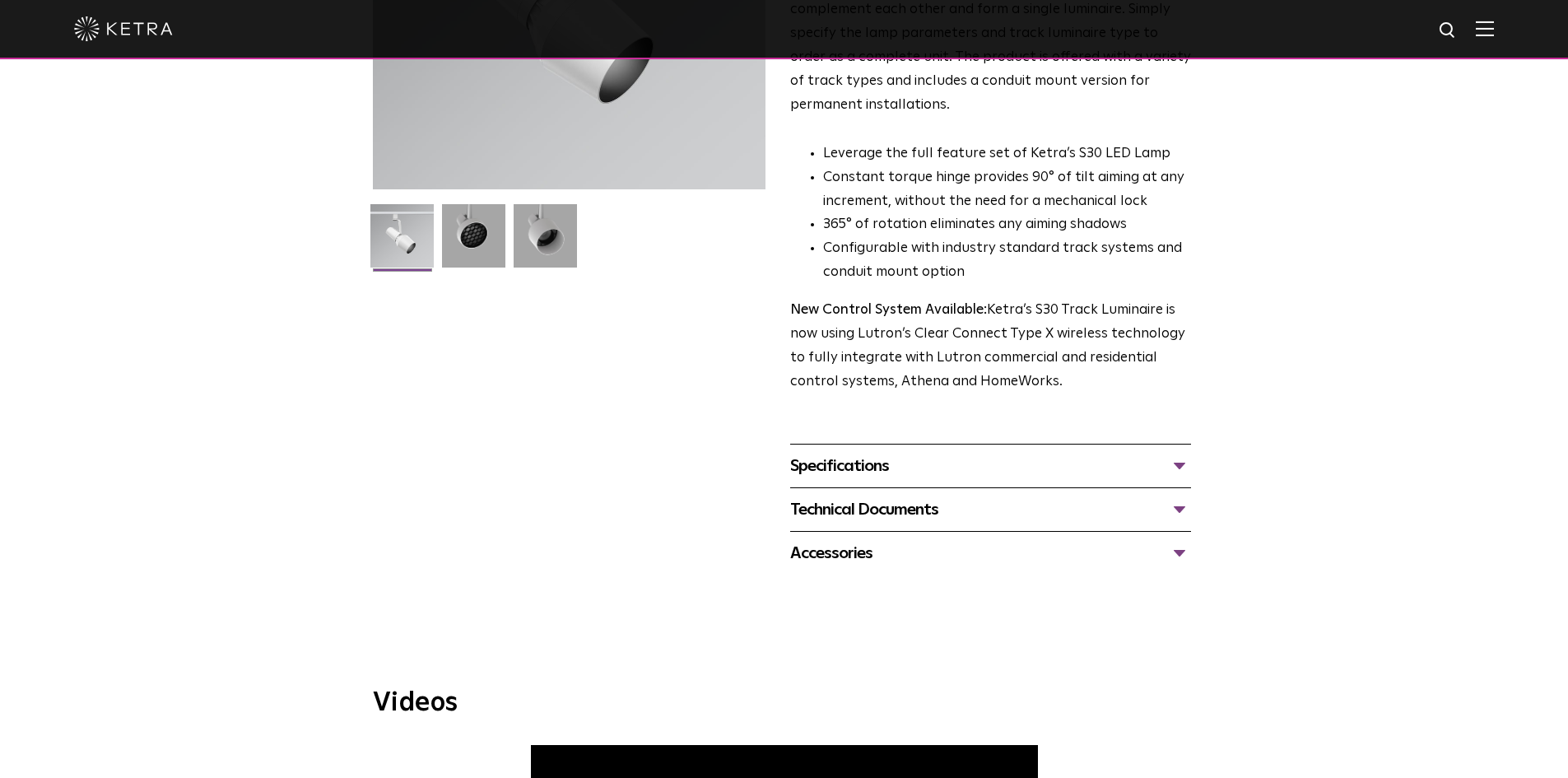
scroll to position [329, 0]
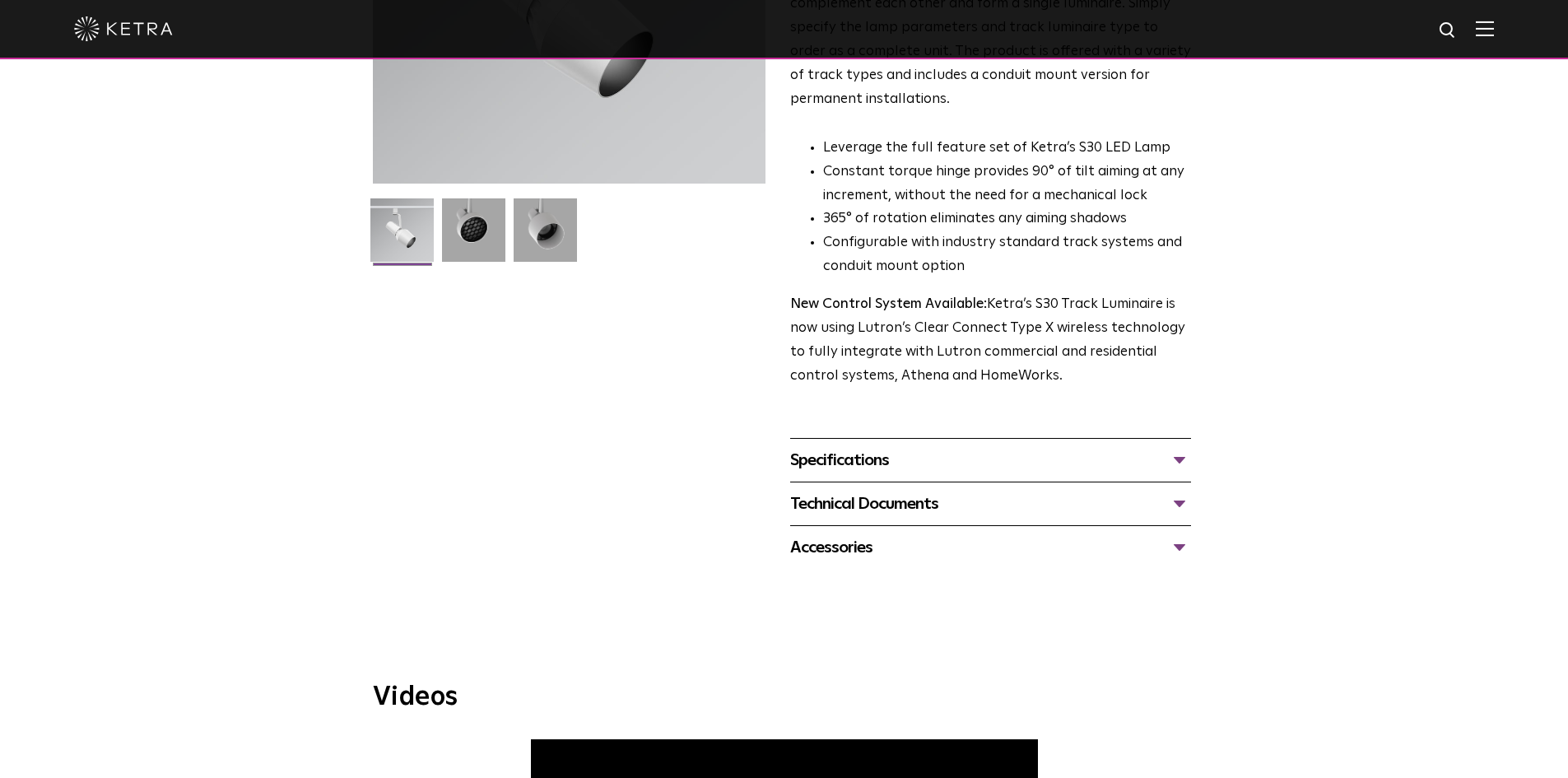
click at [1187, 447] on div "Specifications" at bounding box center [991, 459] width 401 height 26
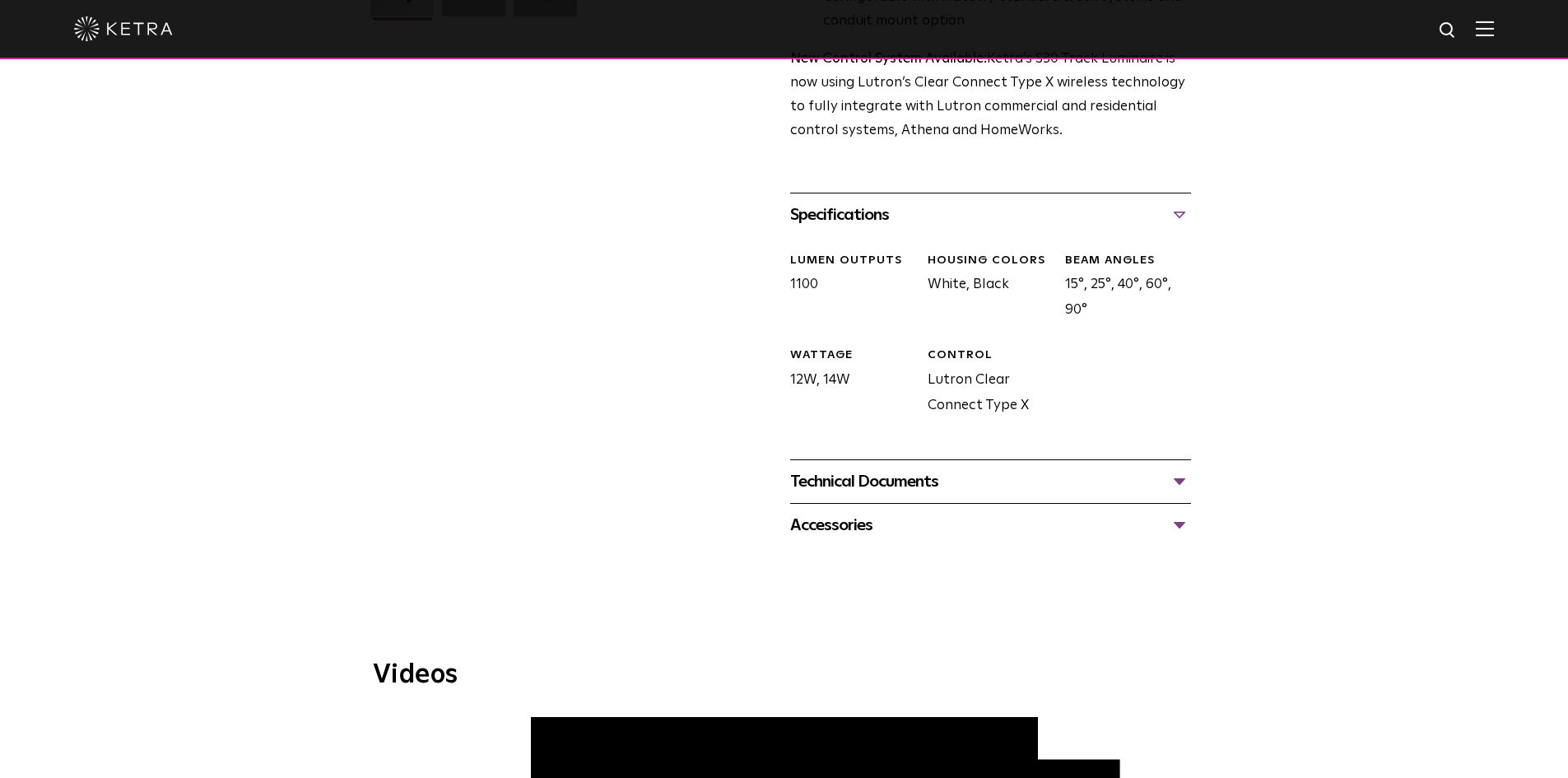
scroll to position [577, 0]
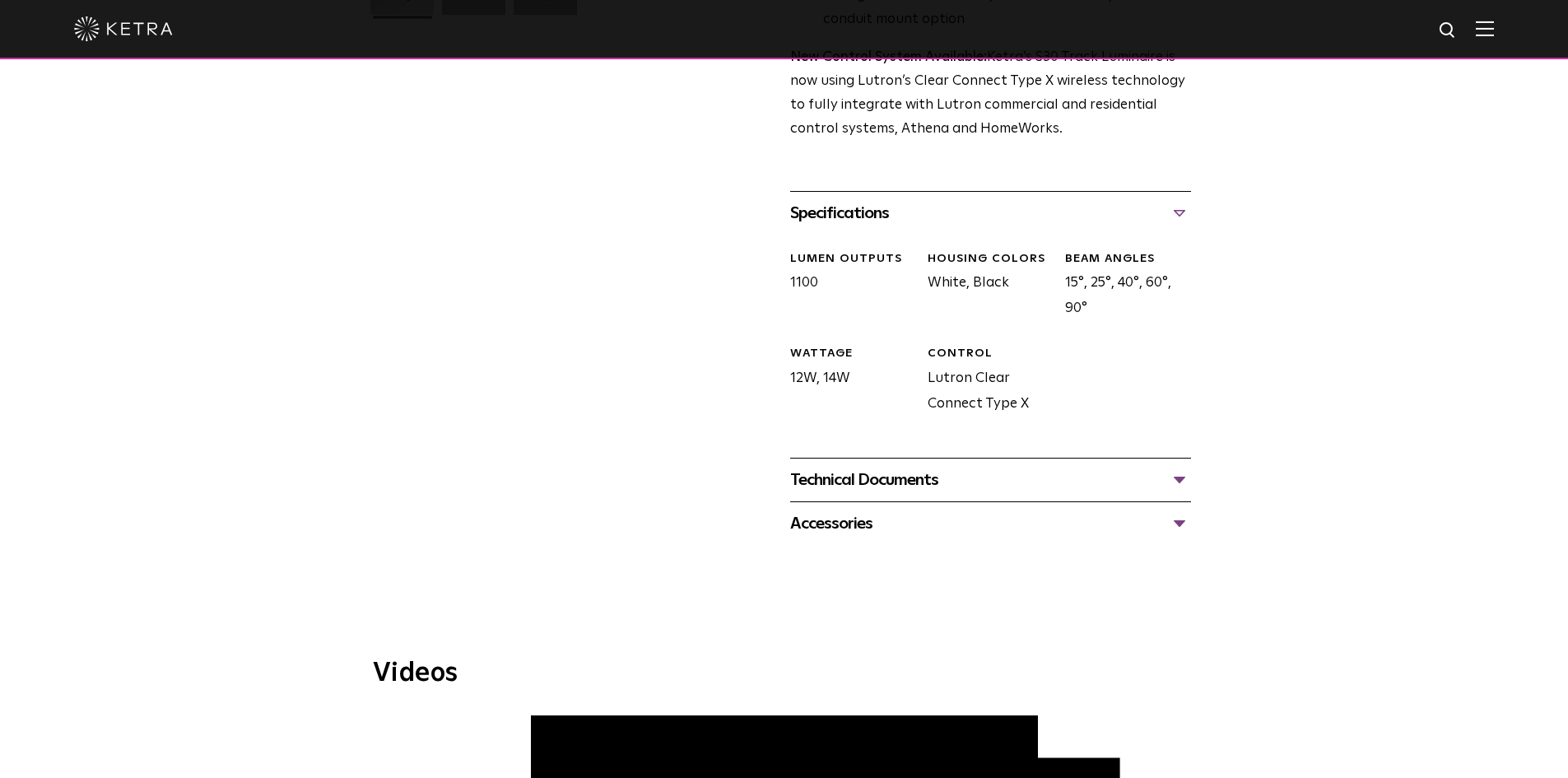
click at [1180, 466] on div "Technical Documents" at bounding box center [991, 479] width 401 height 26
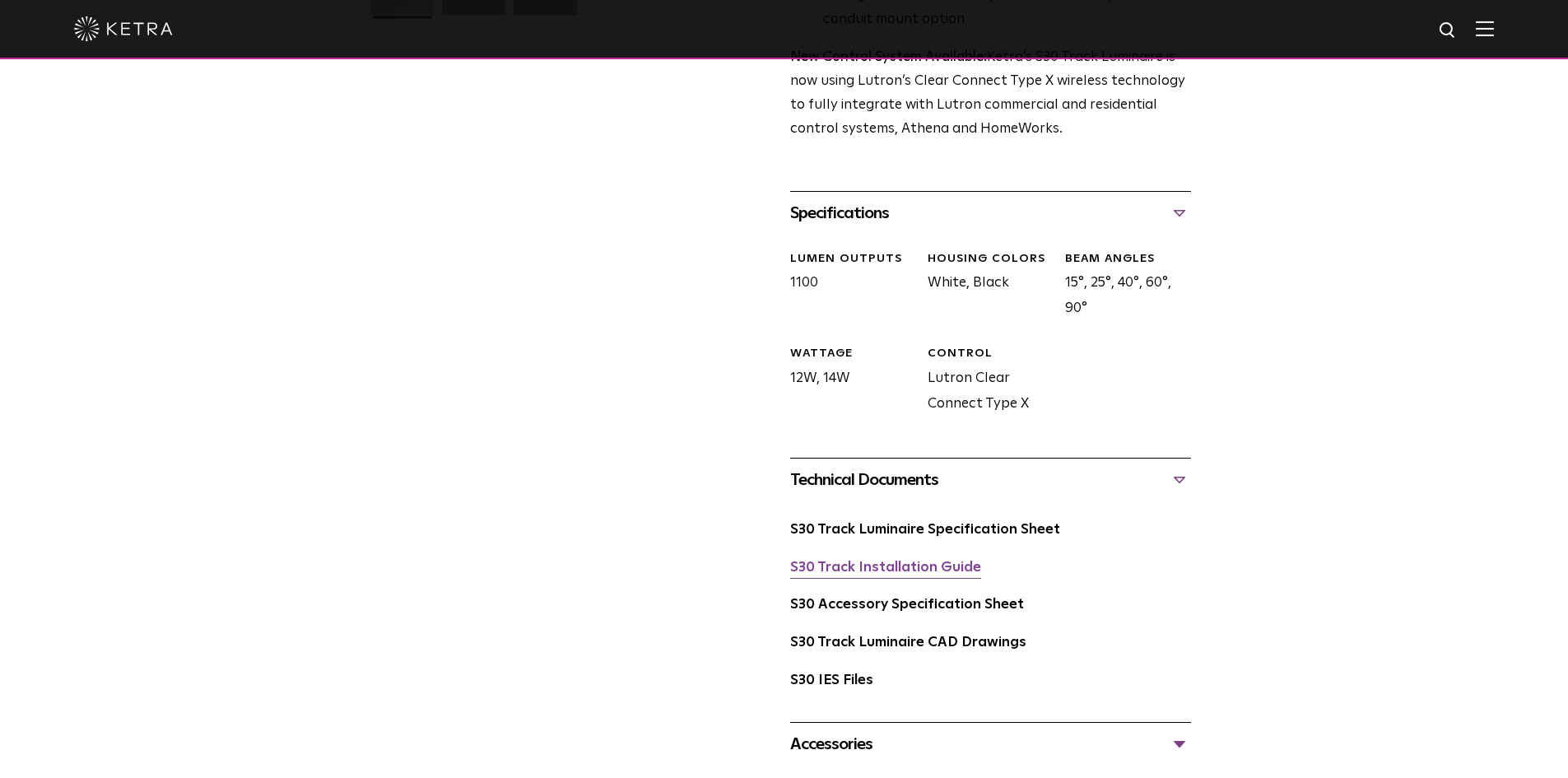
click at [916, 560] on link "S30 Track Installation Guide" at bounding box center [885, 568] width 191 height 14
click at [884, 523] on link "S30 Track Luminaire Specification Sheet" at bounding box center [925, 530] width 270 height 14
click at [865, 598] on link "S30 Accessory Specification Sheet" at bounding box center [907, 605] width 234 height 14
click at [865, 636] on link "S30 Track Luminaire CAD Drawings" at bounding box center [908, 643] width 236 height 14
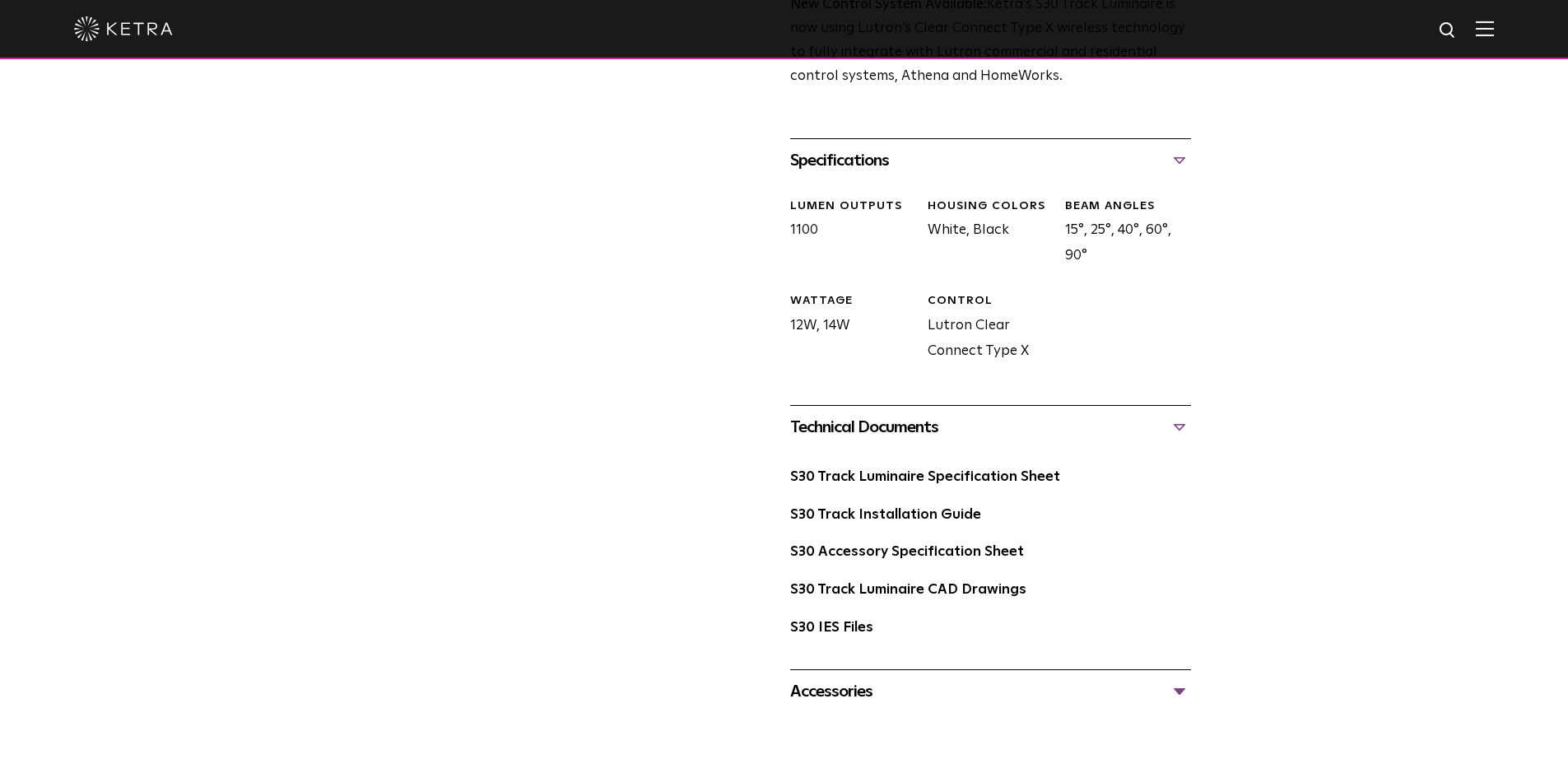
scroll to position [659, 0]
